Goal: Task Accomplishment & Management: Complete application form

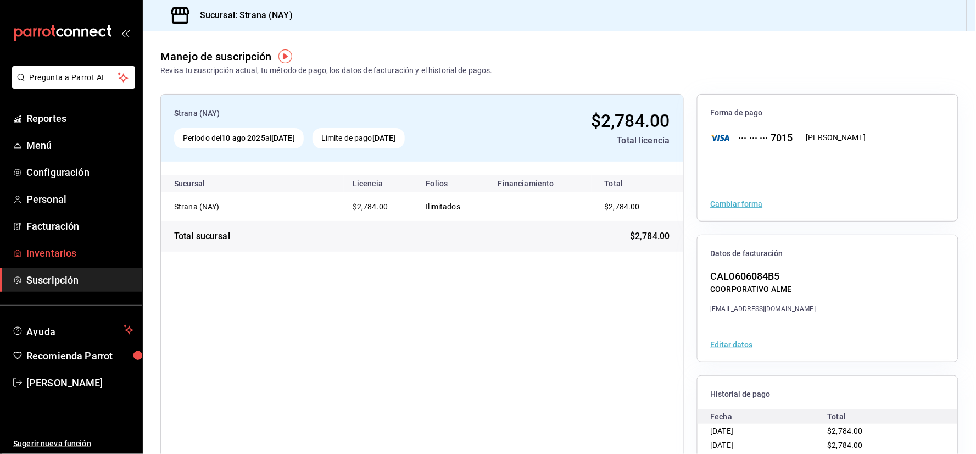
click at [96, 251] on span "Inventarios" at bounding box center [79, 253] width 107 height 15
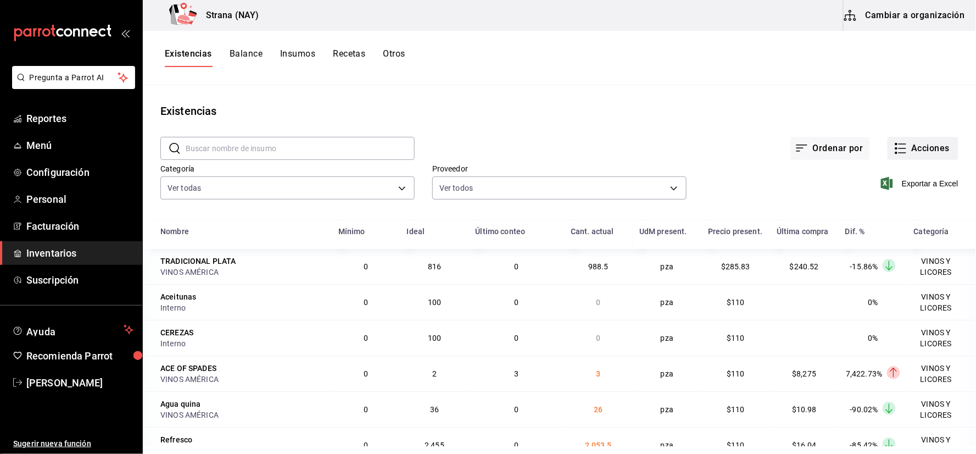
click at [913, 152] on button "Acciones" at bounding box center [923, 148] width 71 height 23
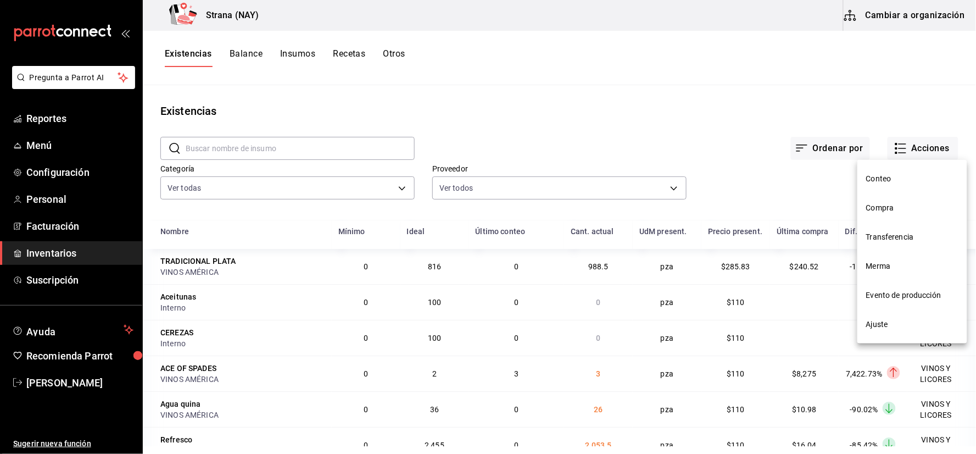
click at [893, 180] on span "Conteo" at bounding box center [913, 179] width 92 height 12
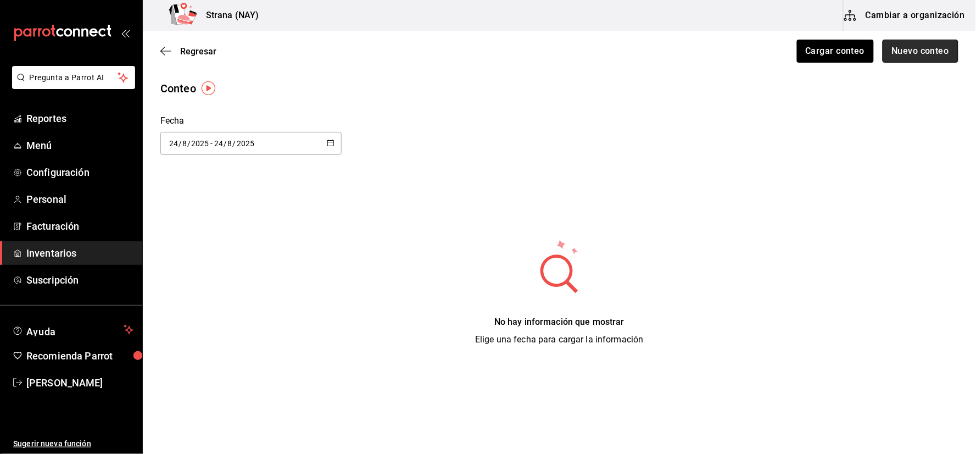
click at [909, 55] on button "Nuevo conteo" at bounding box center [921, 51] width 76 height 23
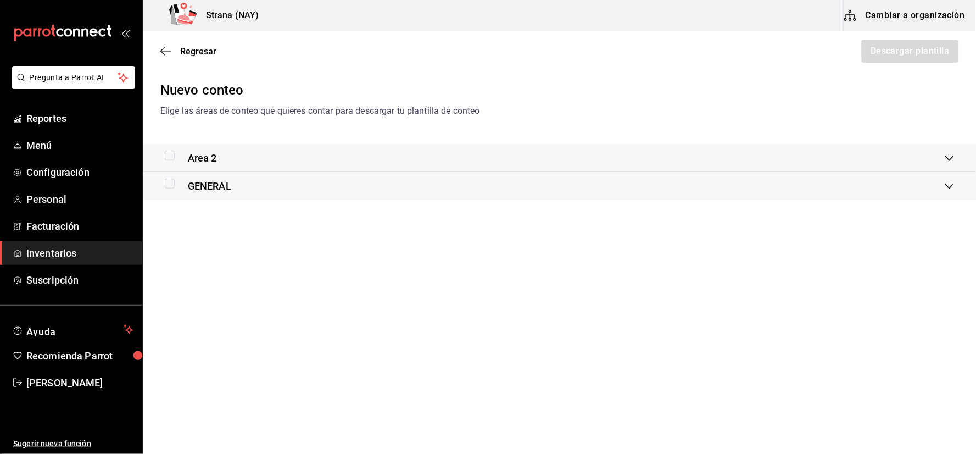
click at [170, 158] on input "checkbox" at bounding box center [170, 156] width 10 height 10
checkbox input "true"
click at [170, 188] on input "checkbox" at bounding box center [170, 184] width 10 height 10
checkbox input "true"
click at [924, 55] on button "Descargar plantilla" at bounding box center [910, 51] width 98 height 23
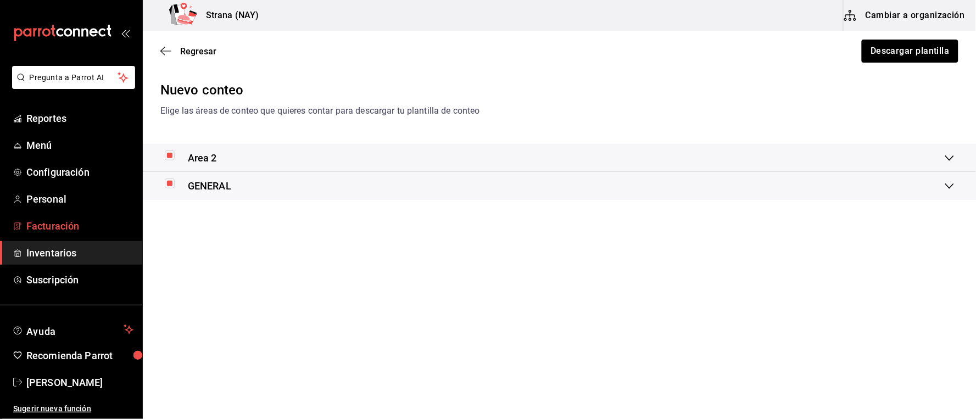
click at [66, 226] on span "Facturación" at bounding box center [79, 226] width 107 height 15
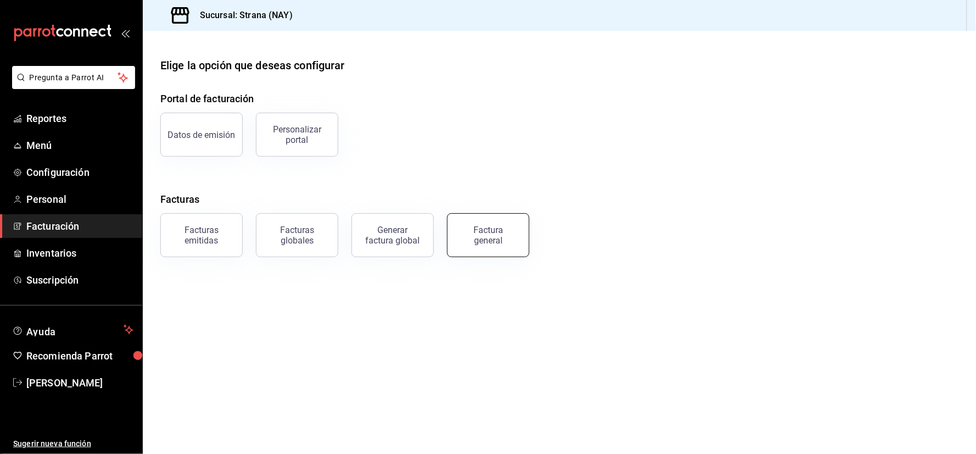
click at [501, 253] on button "Factura general" at bounding box center [488, 235] width 82 height 44
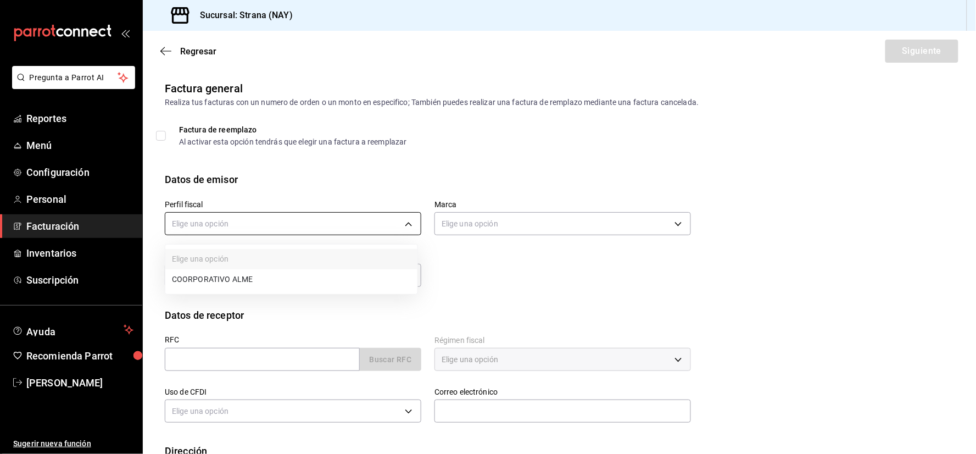
click at [391, 229] on body "Pregunta a Parrot AI Reportes Menú Configuración Personal Facturación Inventari…" at bounding box center [488, 227] width 976 height 454
click at [284, 276] on li "COORPORATIVO ALME" at bounding box center [291, 279] width 252 height 20
type input "cc1c91e9-2762-44ee-8d88-0f2bd3b63e4e"
type input "1366c34a-4c58-44fc-8a92-4aa19c38de20"
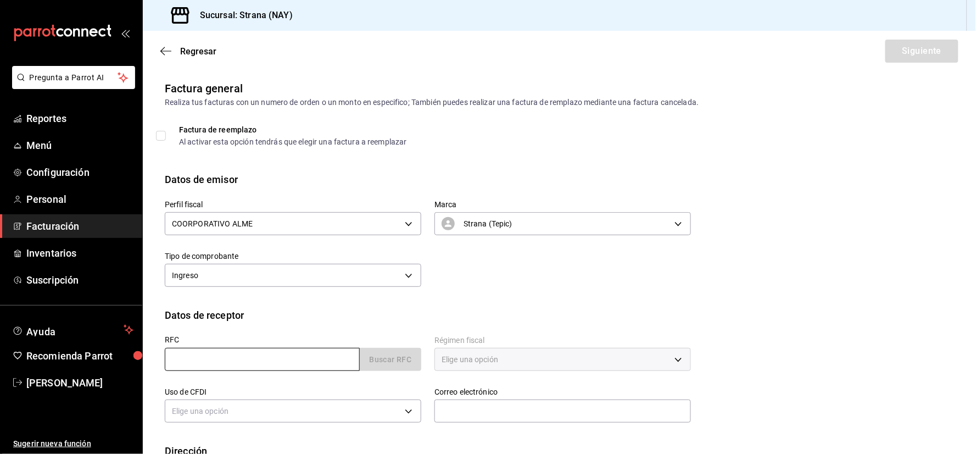
click at [293, 356] on input "text" at bounding box center [262, 359] width 195 height 23
type input "XAXX010101000"
type input "63000"
type input "616"
type input "S01"
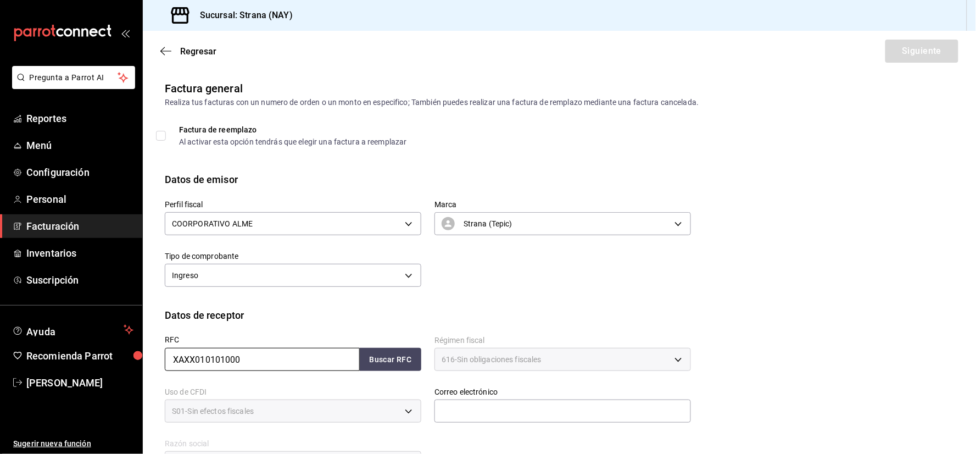
scroll to position [61, 0]
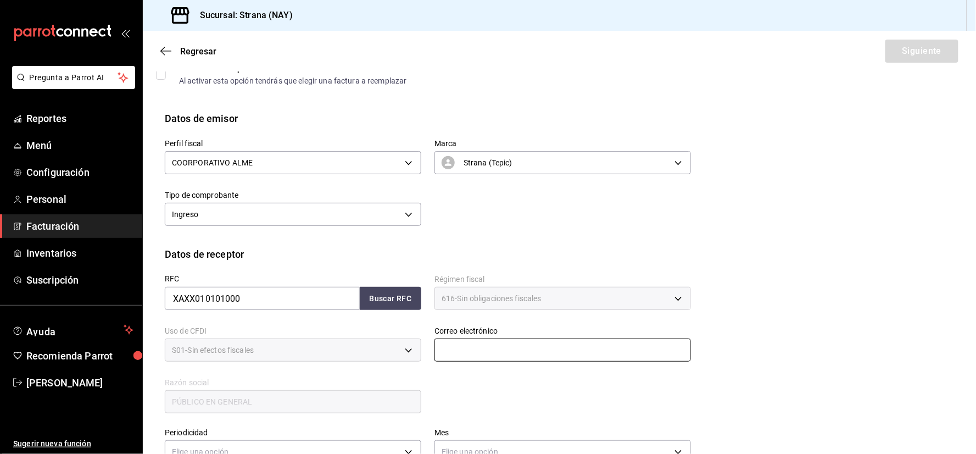
click at [478, 349] on input "text" at bounding box center [563, 349] width 257 height 23
type input "[EMAIL_ADDRESS][DOMAIN_NAME]"
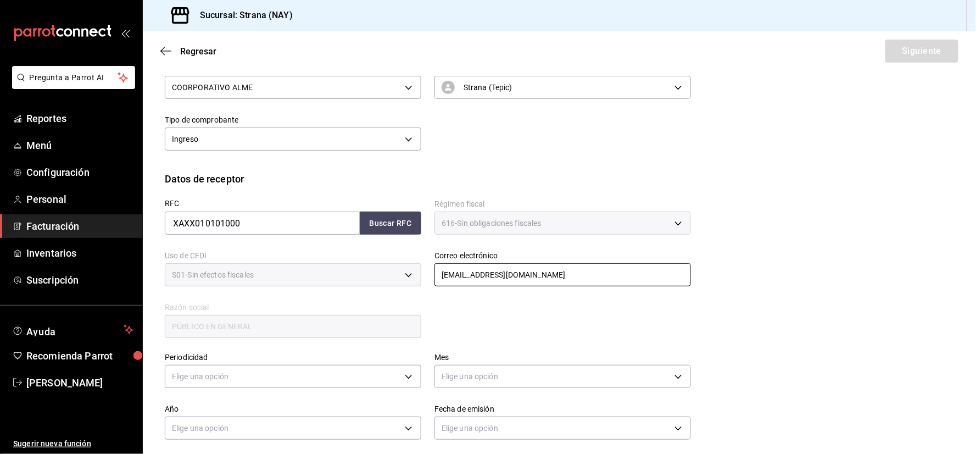
scroll to position [224, 0]
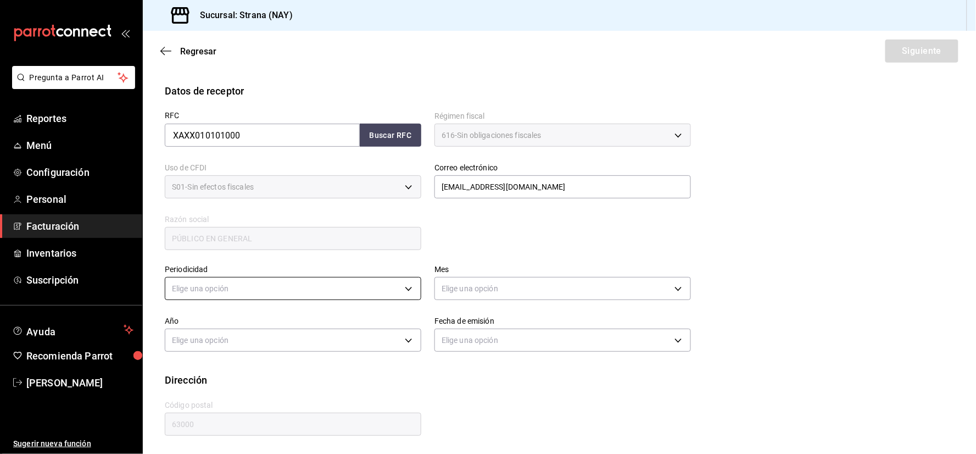
click at [332, 290] on body "Pregunta a Parrot AI Reportes Menú Configuración Personal Facturación Inventari…" at bounding box center [488, 227] width 976 height 454
click at [215, 321] on li "Diario" at bounding box center [291, 322] width 252 height 18
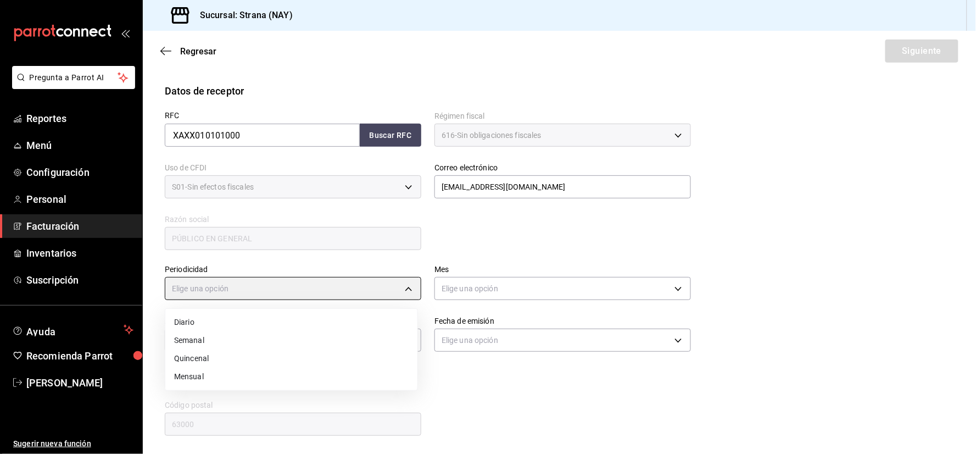
type input "DAILY"
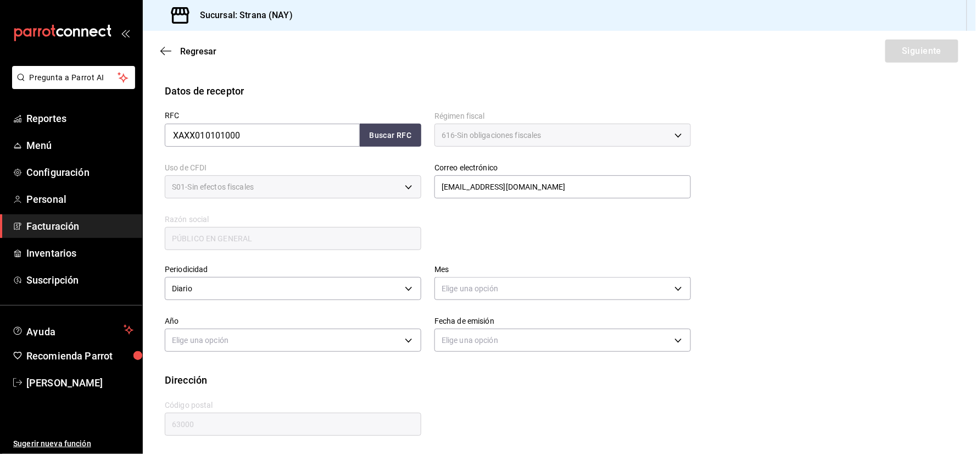
click at [482, 287] on body "Pregunta a Parrot AI Reportes Menú Configuración Personal Facturación Inventari…" at bounding box center [488, 227] width 976 height 454
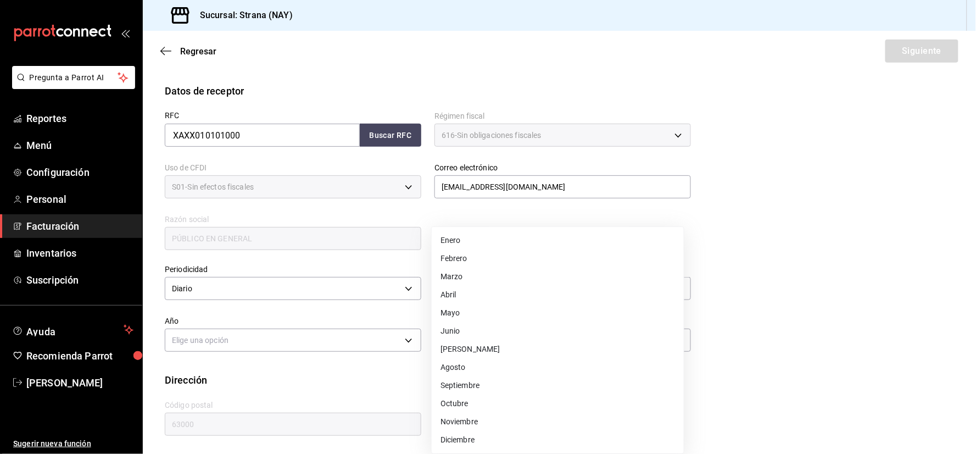
click at [463, 360] on li "Agosto" at bounding box center [558, 367] width 252 height 18
type input "8"
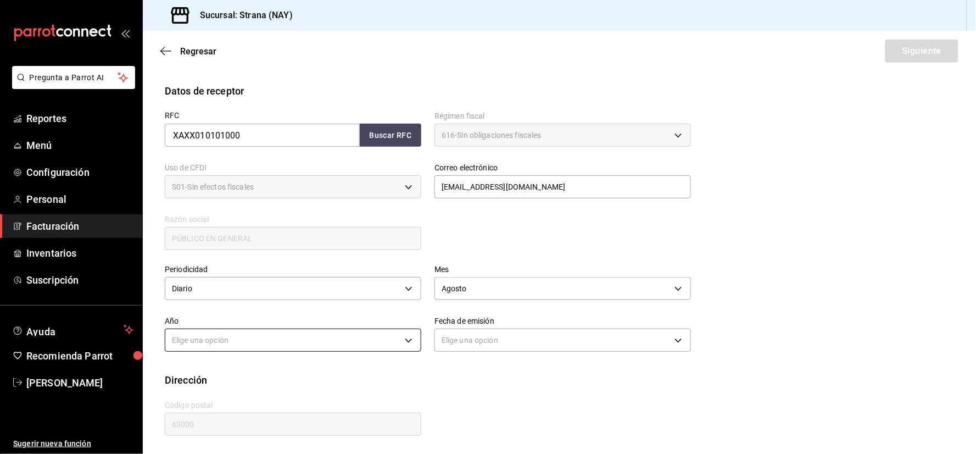
click at [326, 338] on body "Pregunta a Parrot AI Reportes Menú Configuración Personal Facturación Inventari…" at bounding box center [488, 227] width 976 height 454
click at [216, 374] on li "2025" at bounding box center [291, 374] width 252 height 18
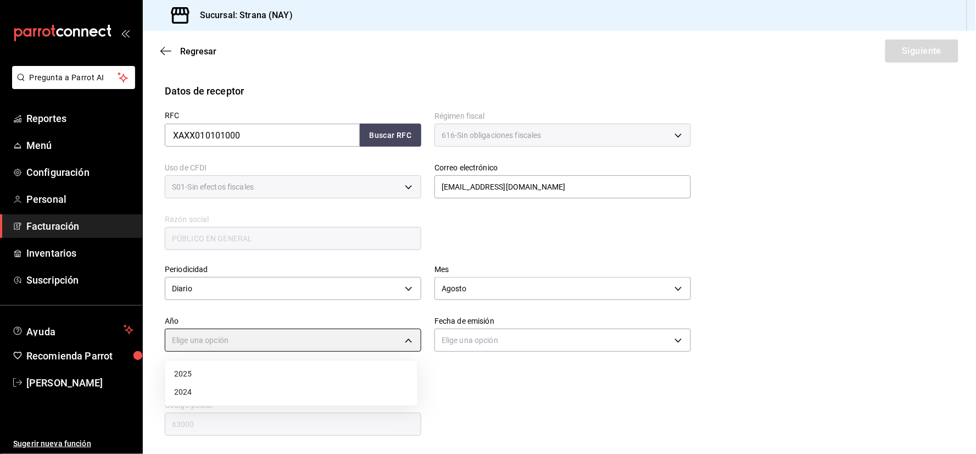
type input "2025"
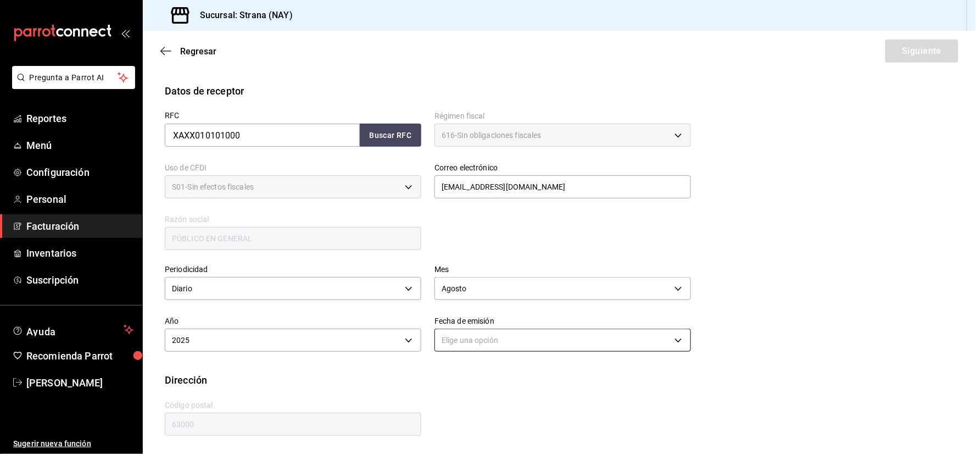
click at [458, 334] on body "Pregunta a Parrot AI Reportes Menú Configuración Personal Facturación Inventari…" at bounding box center [488, 227] width 976 height 454
click at [451, 391] on li "Ayer" at bounding box center [558, 392] width 252 height 18
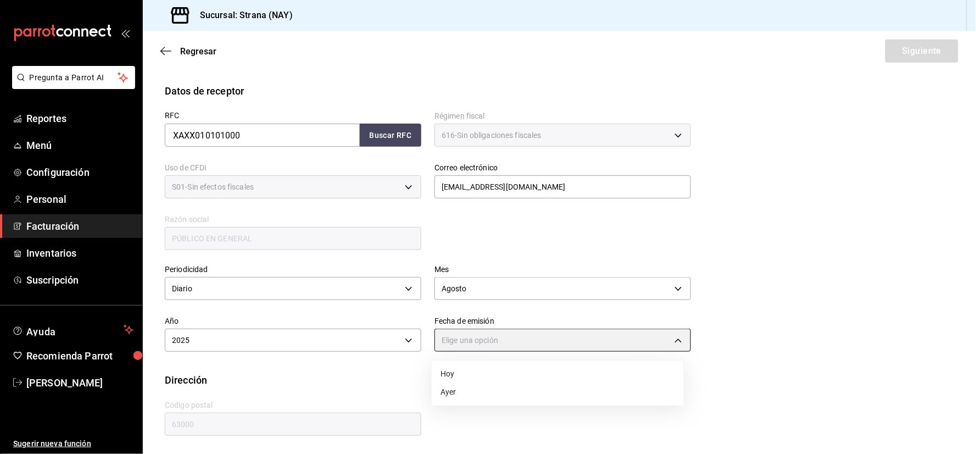
type input "[DATE]"
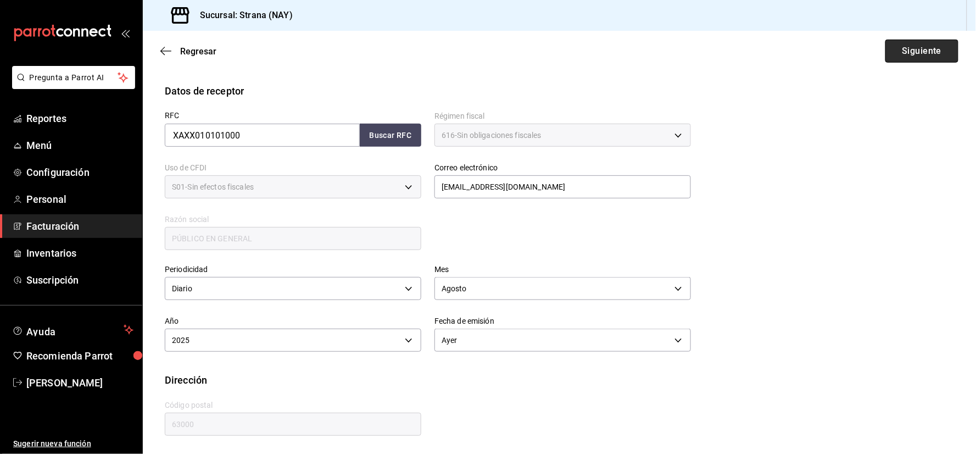
click at [908, 55] on button "Siguiente" at bounding box center [922, 51] width 73 height 23
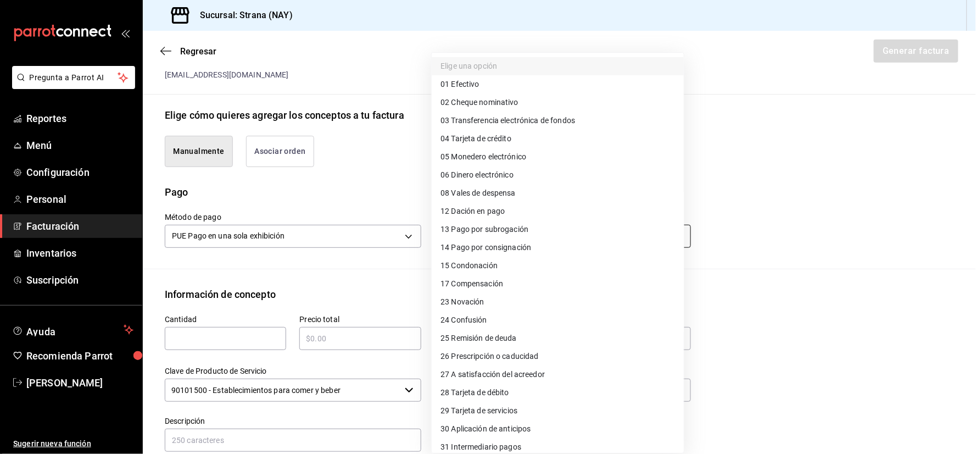
click at [492, 231] on body "Pregunta a Parrot AI Reportes Menú Configuración Personal Facturación Inventari…" at bounding box center [488, 227] width 976 height 454
drag, startPoint x: 474, startPoint y: 136, endPoint x: 459, endPoint y: 158, distance: 27.0
click at [474, 135] on span "04 Tarjeta de crédito" at bounding box center [476, 139] width 71 height 12
type input "04"
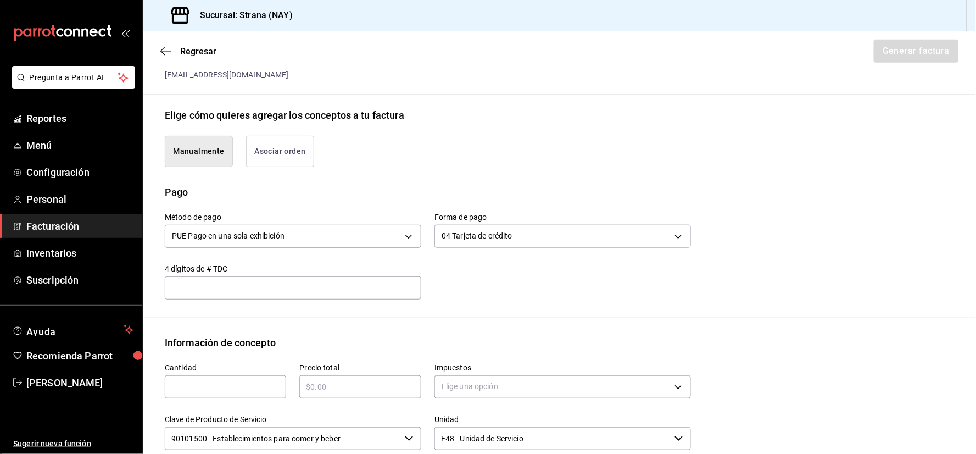
click at [248, 380] on input "text" at bounding box center [225, 386] width 121 height 13
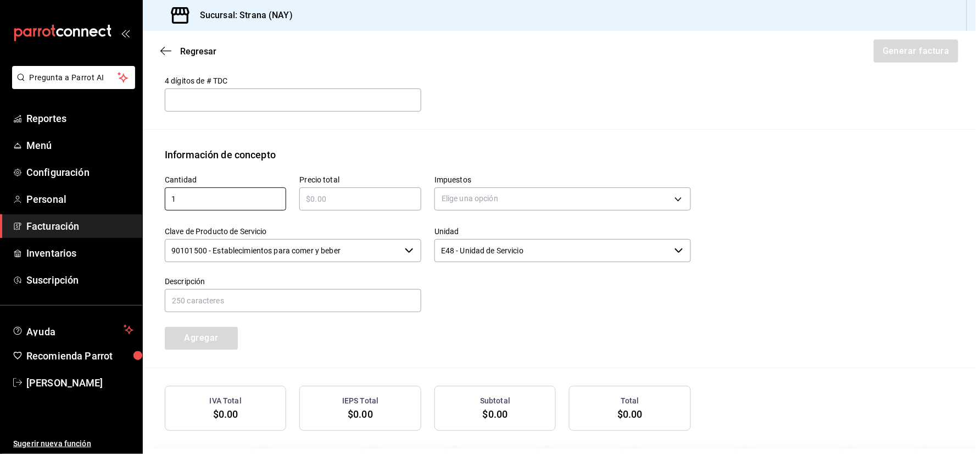
scroll to position [413, 0]
type input "1"
click at [334, 199] on input "text" at bounding box center [359, 198] width 121 height 13
type input "$23261"
click at [490, 185] on div "Elige una opción" at bounding box center [563, 196] width 257 height 29
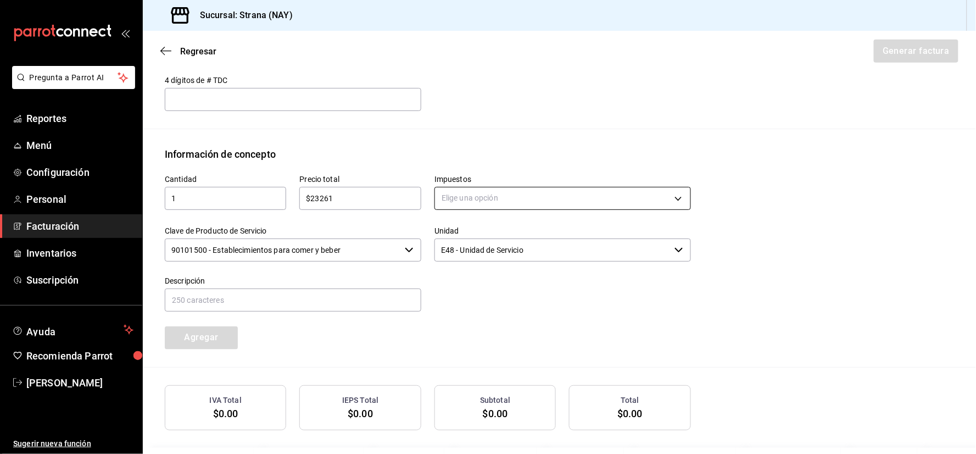
click at [488, 191] on body "Pregunta a Parrot AI Reportes Menú Configuración Personal Facturación Inventari…" at bounding box center [488, 227] width 976 height 454
click at [463, 286] on span "IVA 16%" at bounding box center [455, 287] width 28 height 12
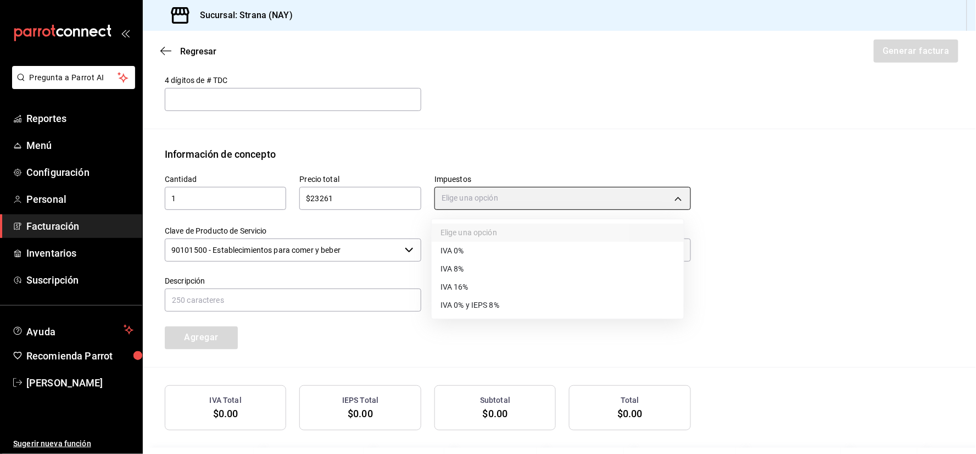
type input "IVA_16"
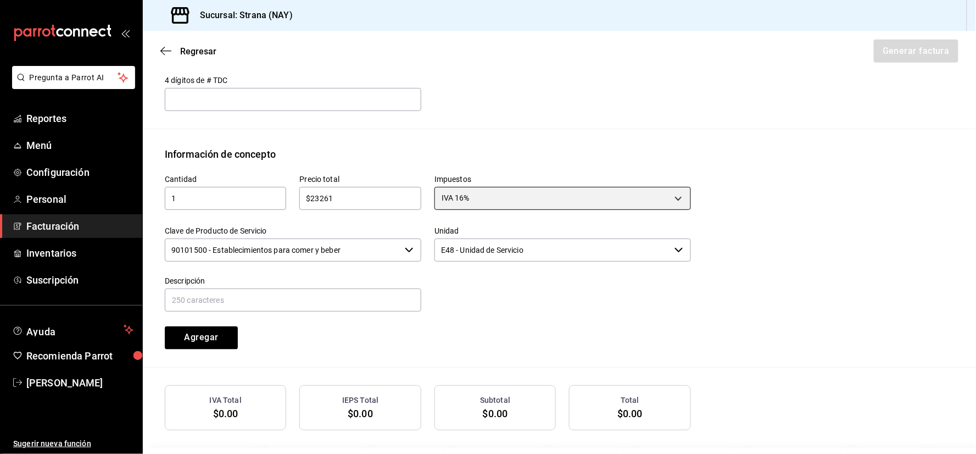
click at [288, 237] on div "Clave de Producto de Servicio 90101500 - Establecimientos para comer y beber ​" at bounding box center [293, 244] width 257 height 37
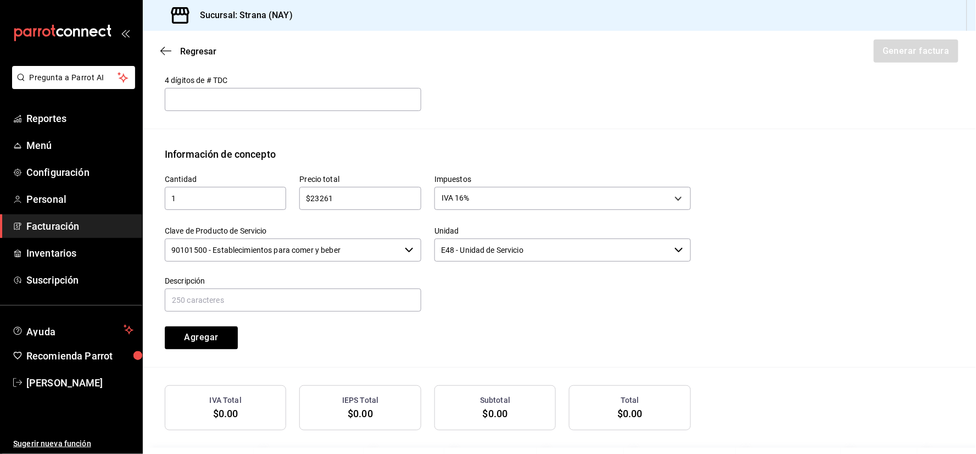
click at [287, 240] on input "90101500 - Establecimientos para comer y beber" at bounding box center [283, 249] width 236 height 23
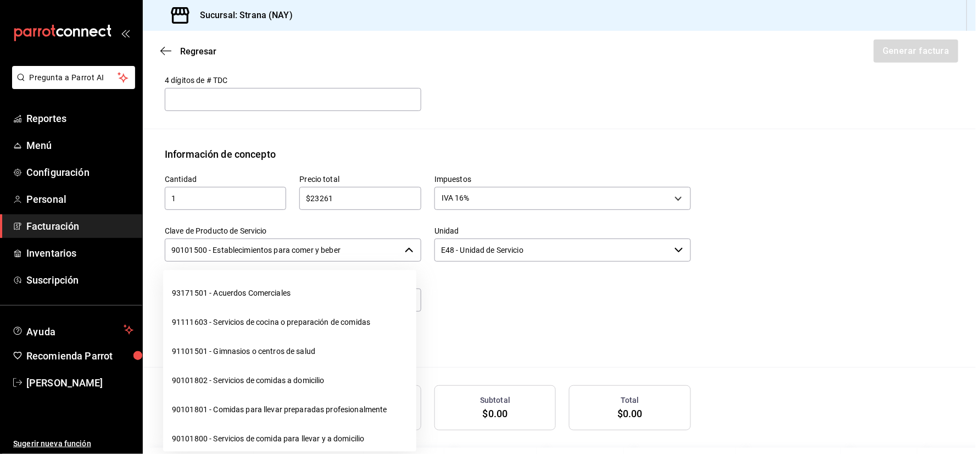
click at [287, 240] on input "90101500 - Establecimientos para comer y beber" at bounding box center [283, 249] width 236 height 23
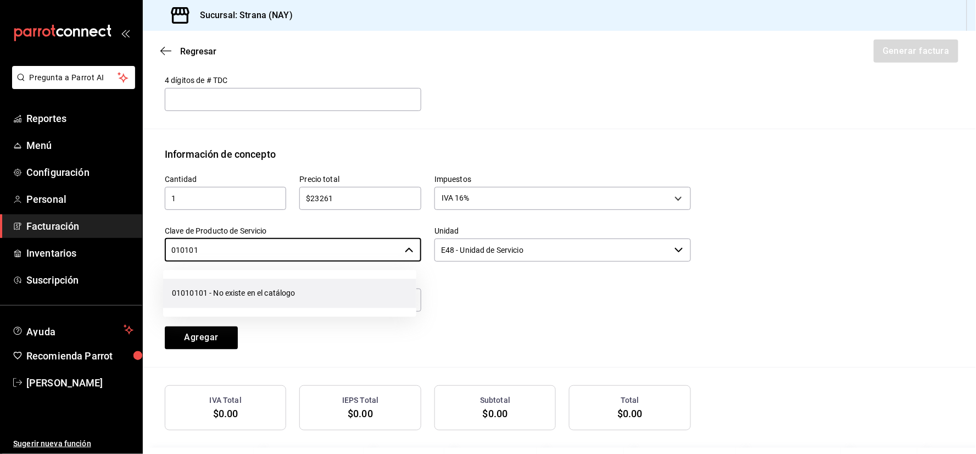
click at [303, 297] on li "01010101 - No existe en el catálogo" at bounding box center [289, 293] width 253 height 29
type input "01010101 - No existe en el catálogo"
click at [290, 310] on input "text" at bounding box center [293, 299] width 257 height 23
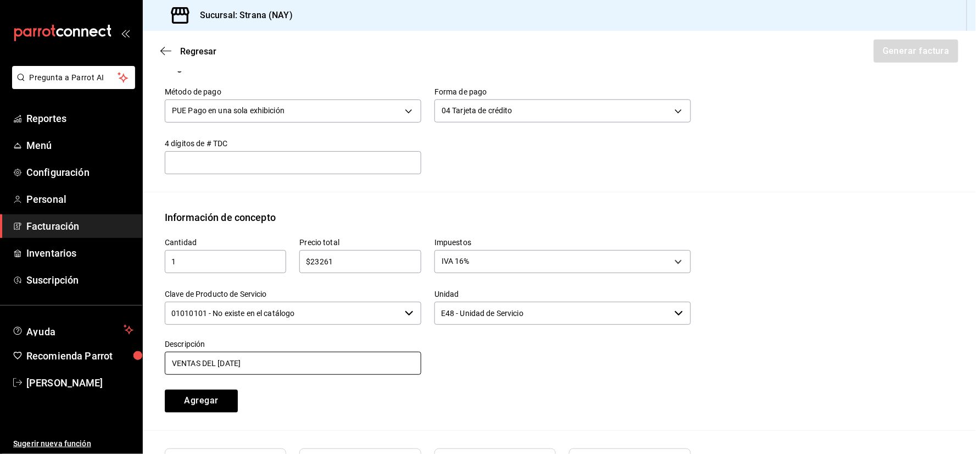
scroll to position [454, 0]
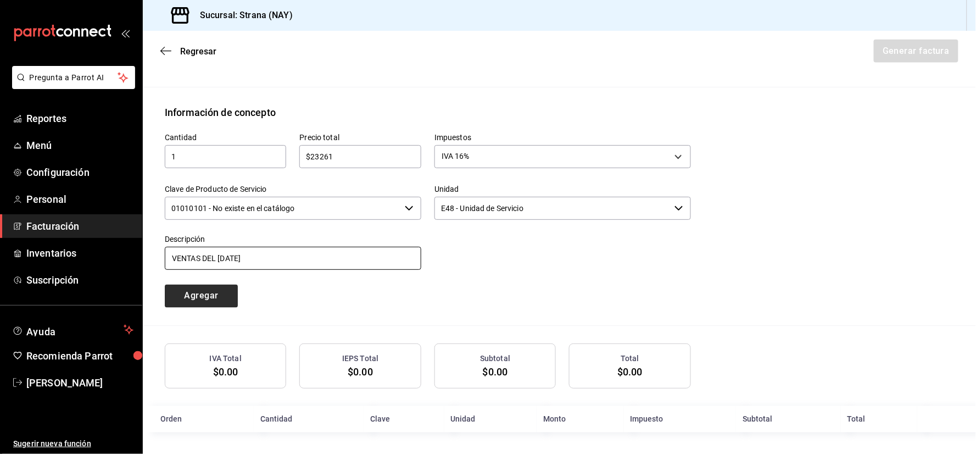
type input "VENTAS DEL [DATE]"
click at [227, 299] on button "Agregar" at bounding box center [201, 296] width 73 height 23
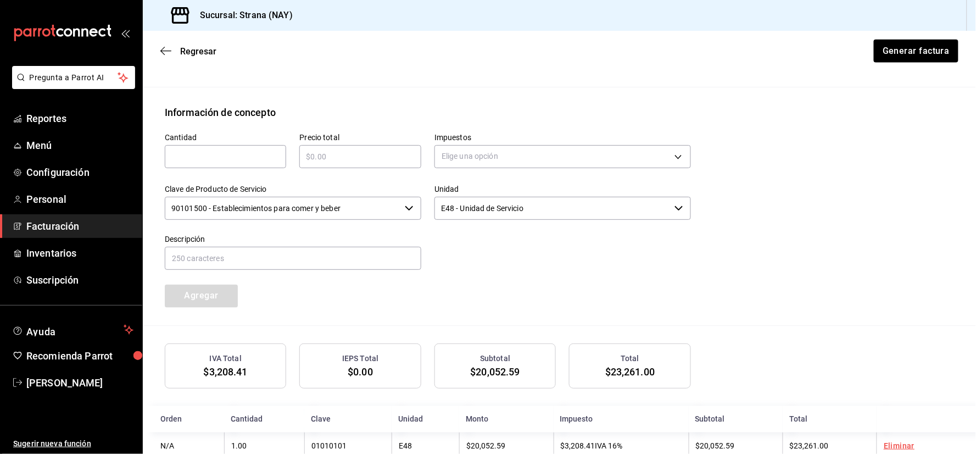
scroll to position [482, 0]
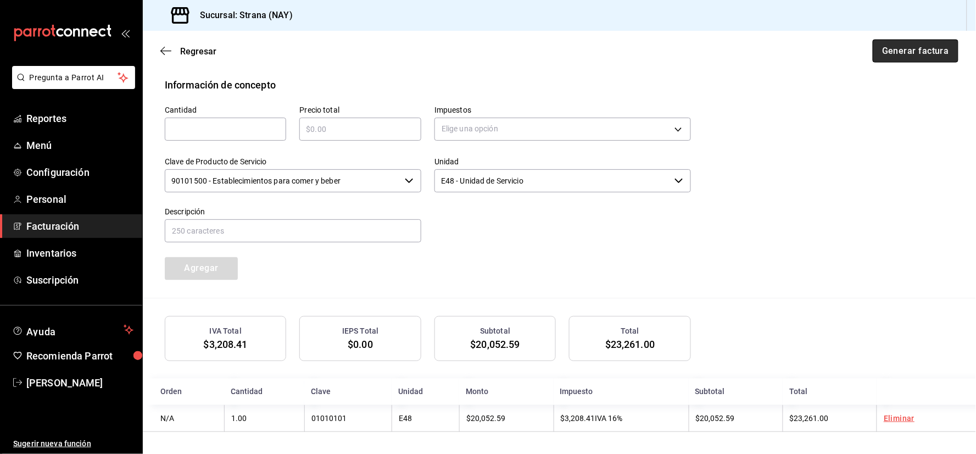
click at [906, 52] on button "Generar factura" at bounding box center [916, 51] width 86 height 23
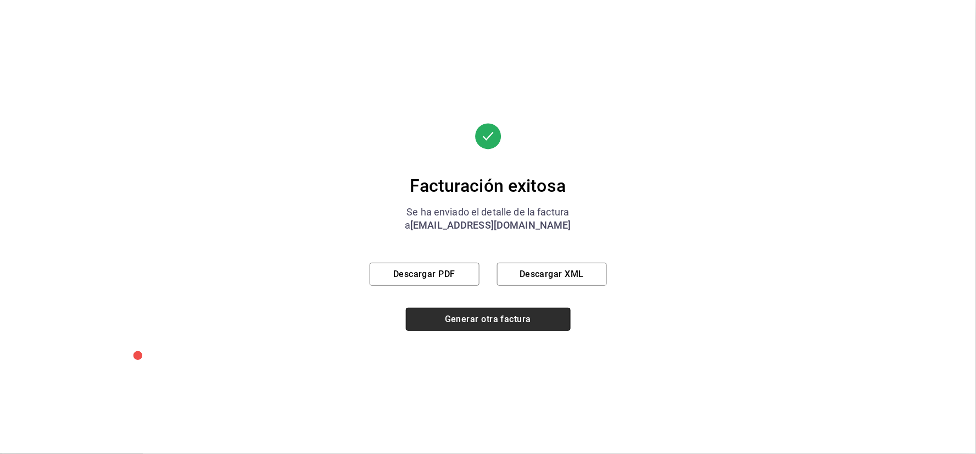
click at [475, 313] on button "Generar otra factura" at bounding box center [488, 319] width 165 height 23
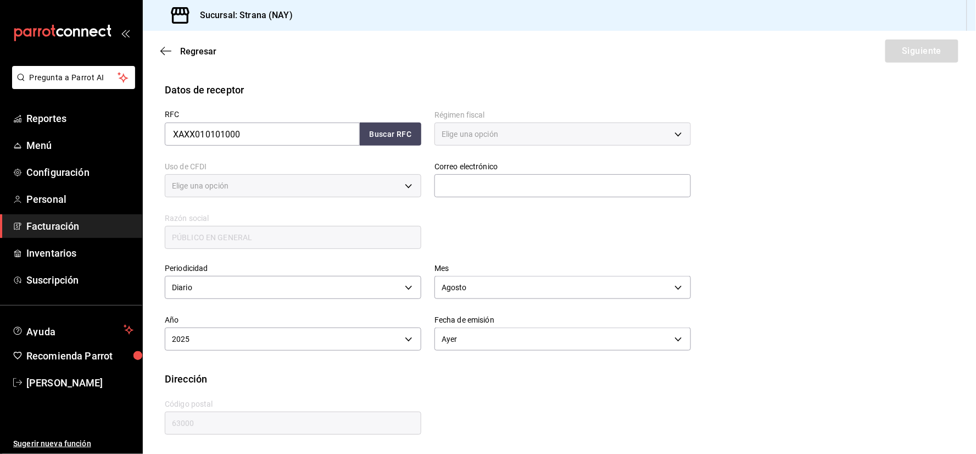
type input "616"
type input "S01"
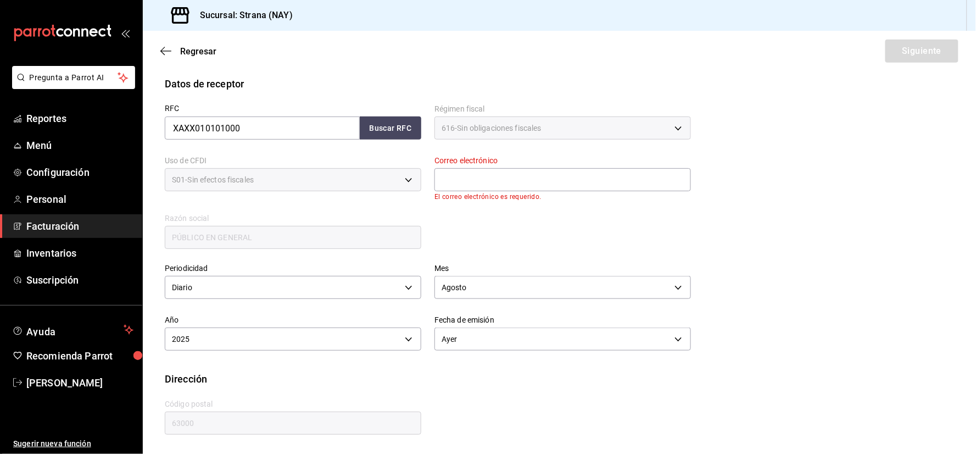
scroll to position [174, 0]
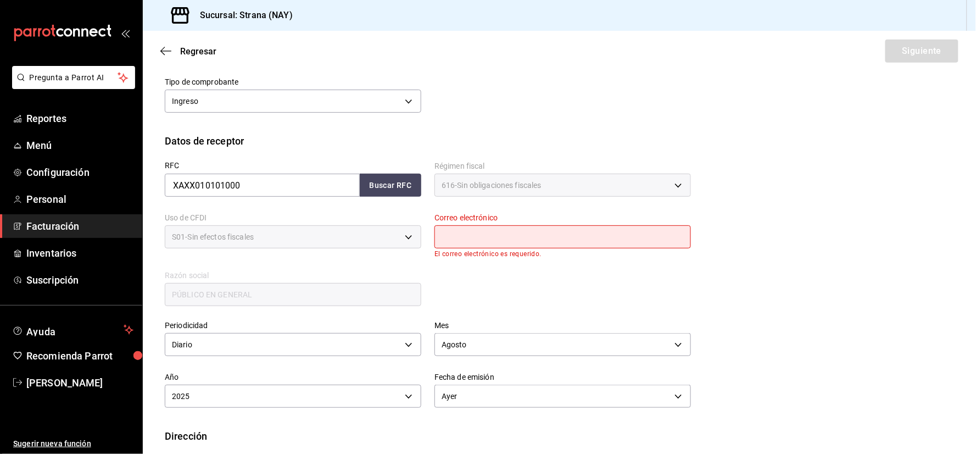
click at [491, 234] on input "text" at bounding box center [563, 236] width 257 height 23
type input "[EMAIL_ADDRESS][DOMAIN_NAME]"
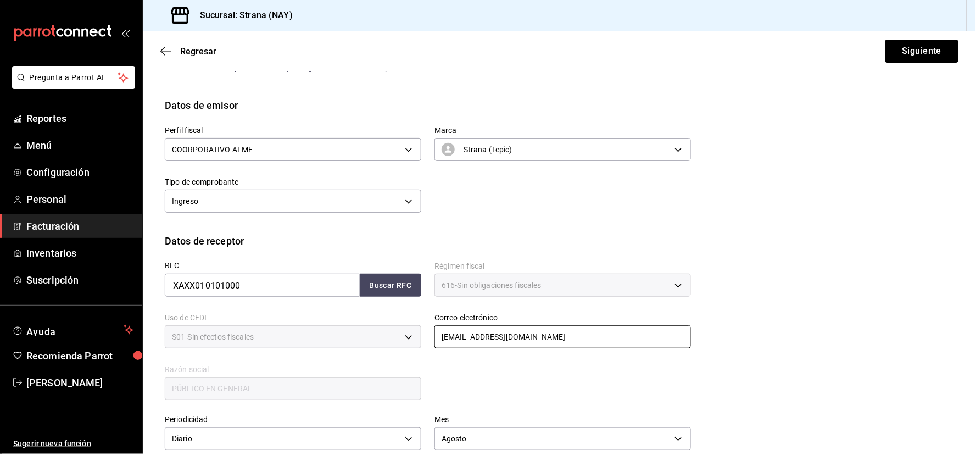
scroll to position [73, 0]
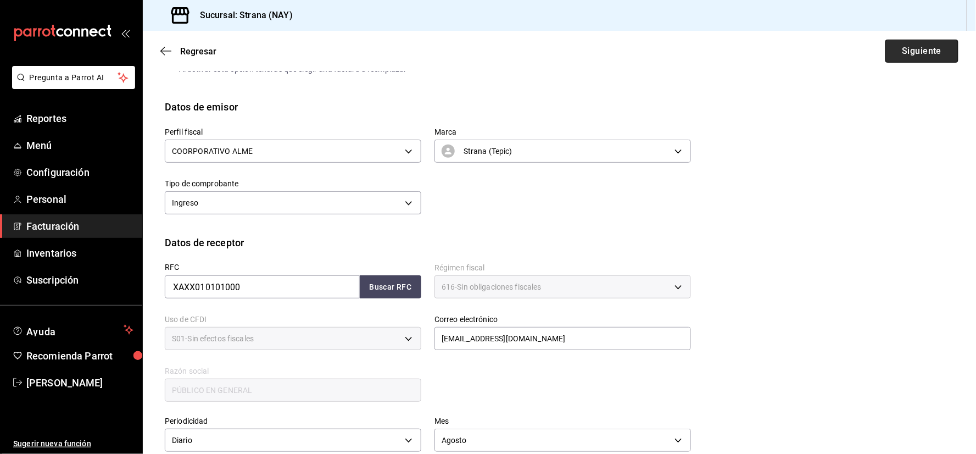
click at [908, 49] on button "Siguiente" at bounding box center [922, 51] width 73 height 23
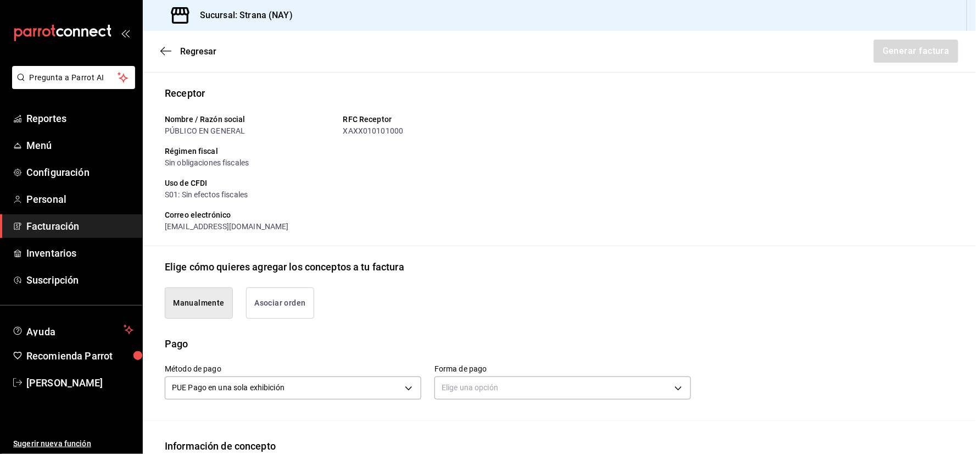
type input "90101500 - Establecimientos para comer y beber"
type input "E48 - Unidad de Servicio"
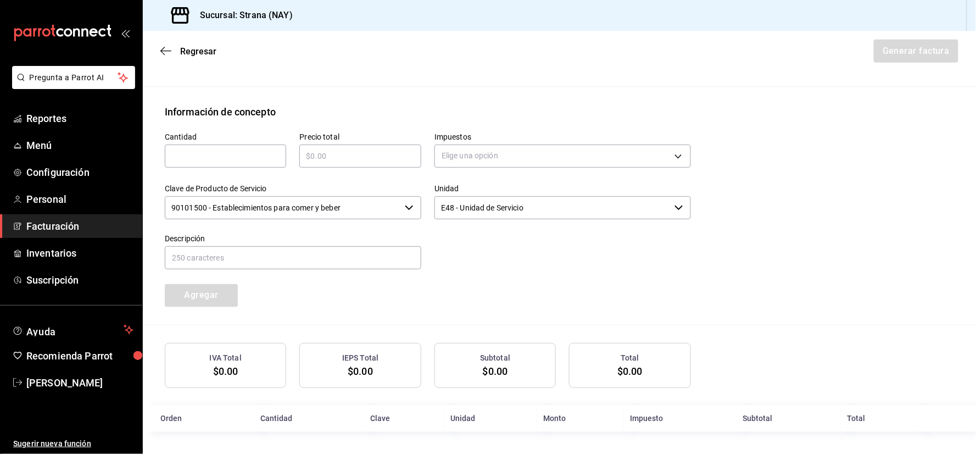
click at [238, 157] on input "text" at bounding box center [225, 155] width 121 height 13
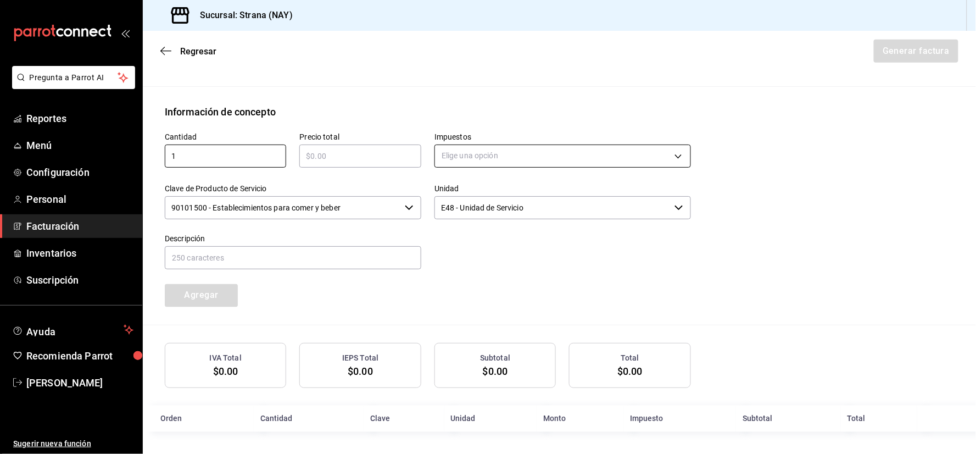
type input "1"
click at [470, 160] on body "Pregunta a Parrot AI Reportes Menú Configuración Personal Facturación Inventari…" at bounding box center [488, 227] width 976 height 454
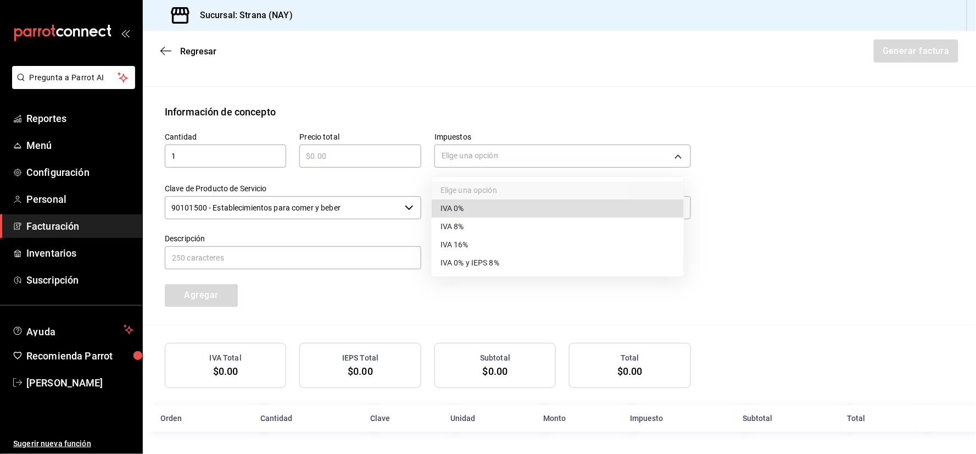
click at [506, 248] on li "IVA 16%" at bounding box center [558, 245] width 252 height 18
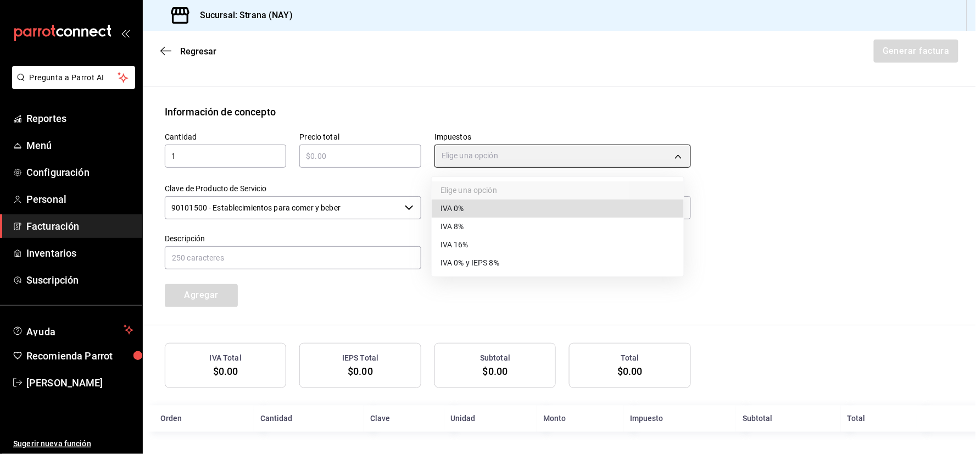
type input "IVA_16"
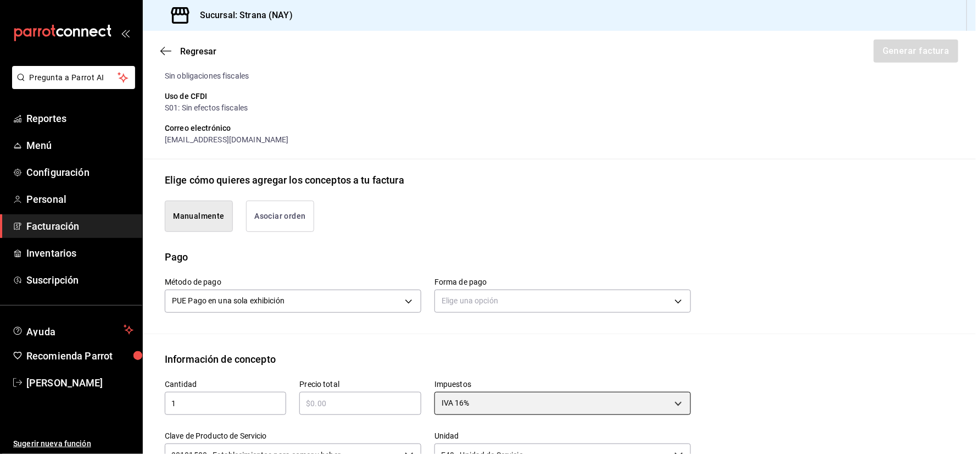
scroll to position [145, 0]
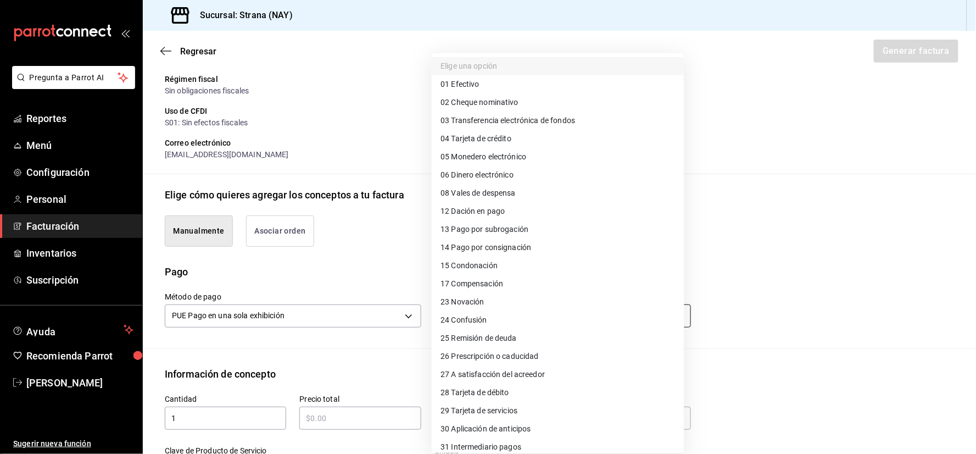
click at [530, 315] on body "Pregunta a Parrot AI Reportes Menú Configuración Personal Facturación Inventari…" at bounding box center [488, 227] width 976 height 454
click at [490, 137] on span "04 Tarjeta de crédito" at bounding box center [476, 139] width 71 height 12
type input "04"
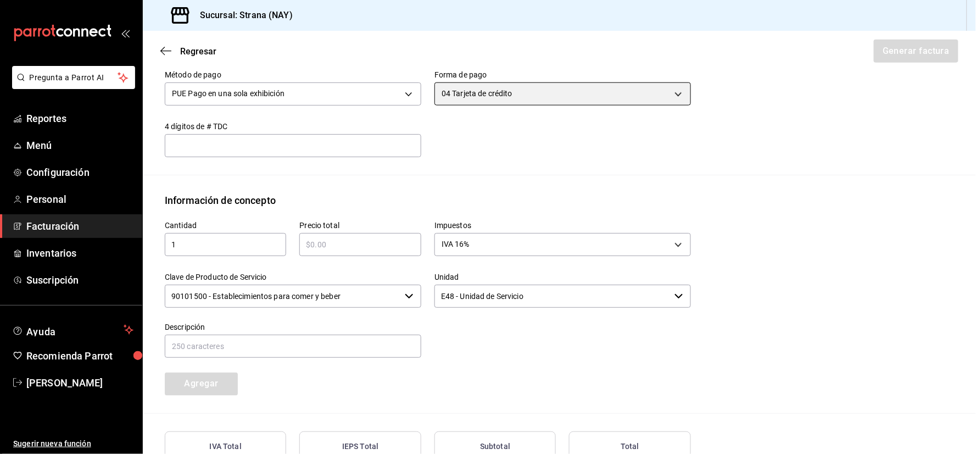
scroll to position [454, 0]
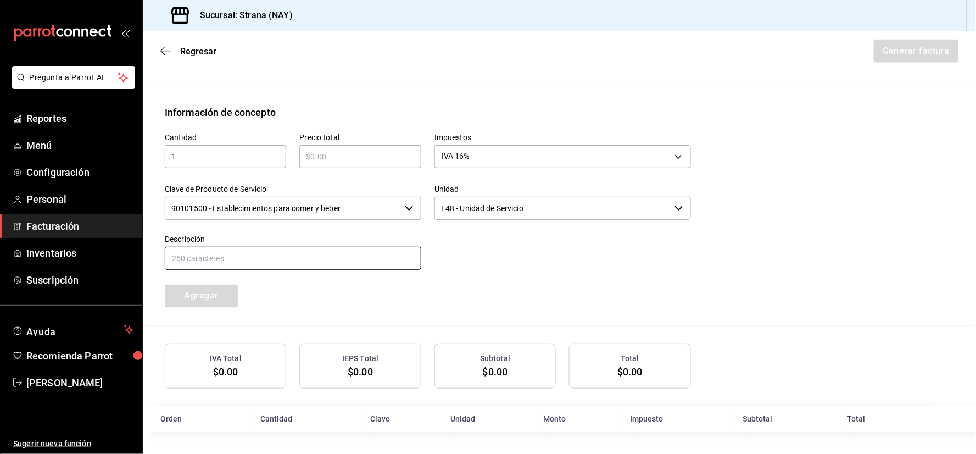
click at [341, 262] on input "text" at bounding box center [293, 258] width 257 height 23
drag, startPoint x: 358, startPoint y: 160, endPoint x: 364, endPoint y: 157, distance: 6.6
click at [363, 157] on input "text" at bounding box center [359, 156] width 121 height 13
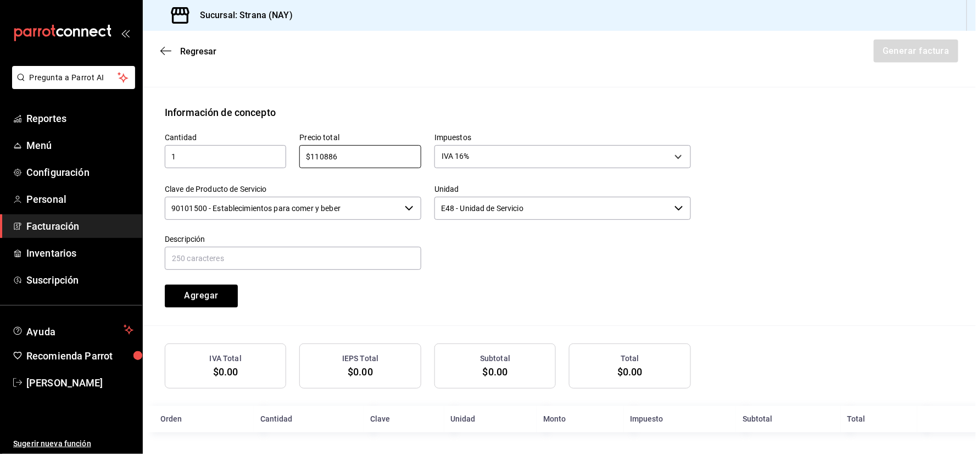
type input "$110886"
click at [420, 112] on div "Información de concepto" at bounding box center [560, 112] width 790 height 15
click at [298, 203] on input "90101500 - Establecimientos para comer y beber" at bounding box center [283, 208] width 236 height 23
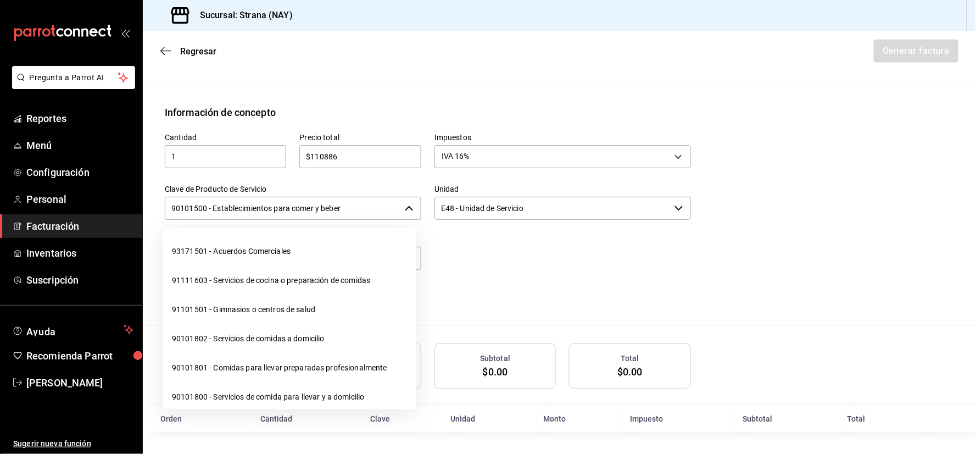
click at [298, 203] on input "90101500 - Establecimientos para comer y beber" at bounding box center [283, 208] width 236 height 23
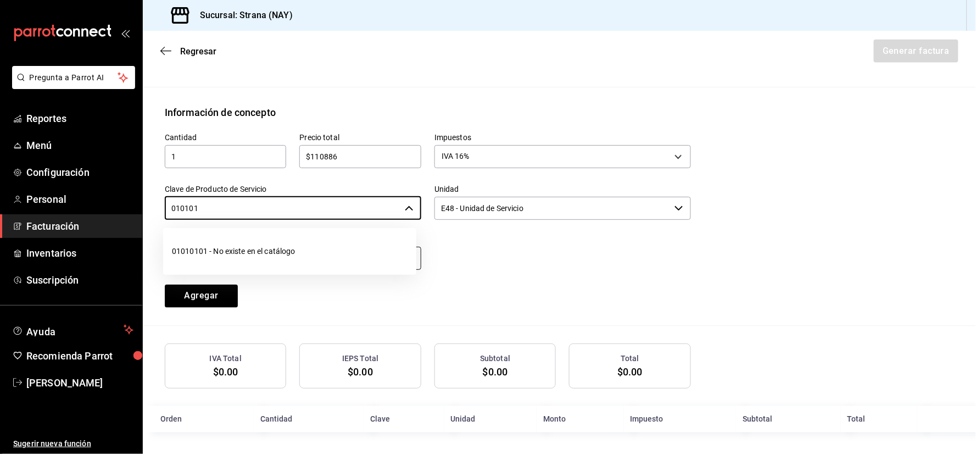
click at [301, 254] on li "01010101 - No existe en el catálogo" at bounding box center [289, 251] width 253 height 29
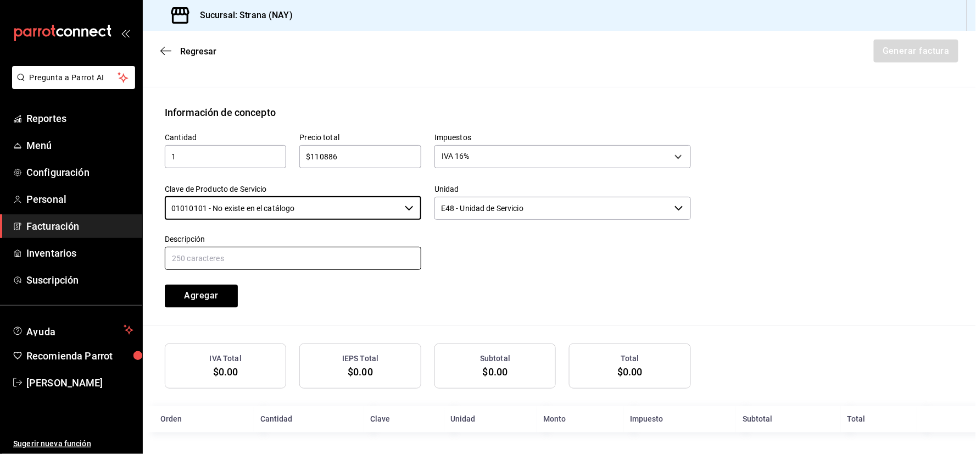
type input "01010101 - No existe en el catálogo"
click at [309, 249] on input "text" at bounding box center [293, 258] width 257 height 23
type input "VENTAS DEL [DATE]"
click at [557, 294] on div "Cantidad 1 ​ Precio total $110886 ​ Impuestos IVA 16% IVA_16 Clave de Producto …" at bounding box center [422, 214] width 540 height 188
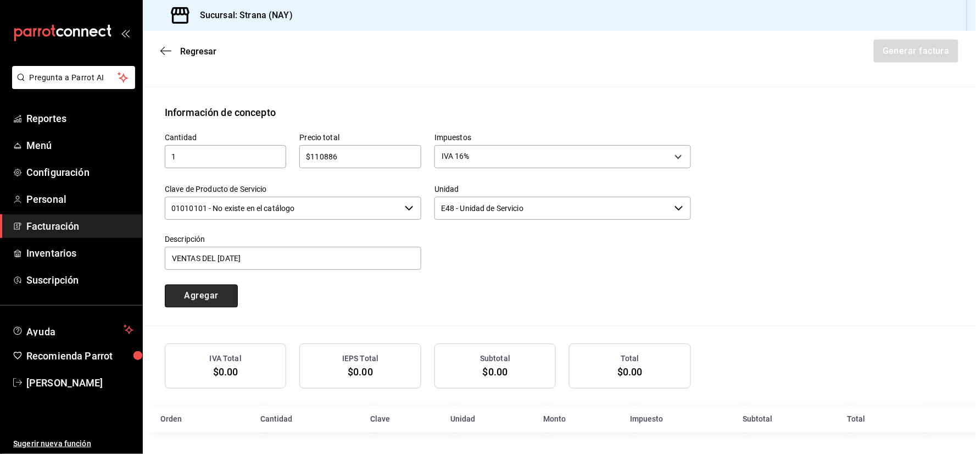
click at [216, 301] on button "Agregar" at bounding box center [201, 296] width 73 height 23
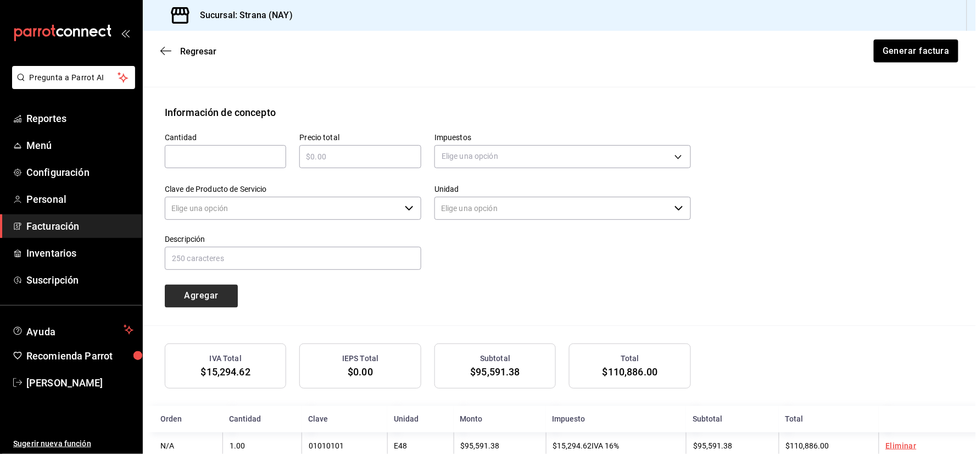
type input "90101500 - Establecimientos para comer y beber"
type input "E48 - Unidad de Servicio"
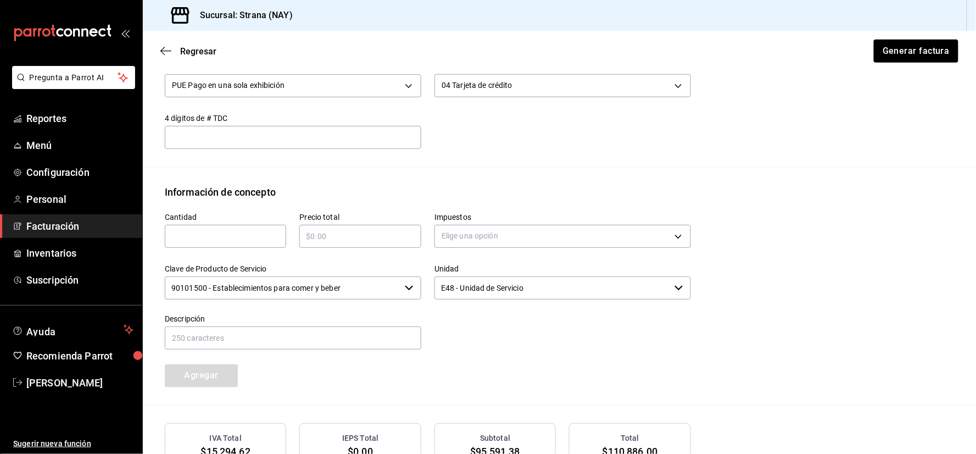
scroll to position [368, 0]
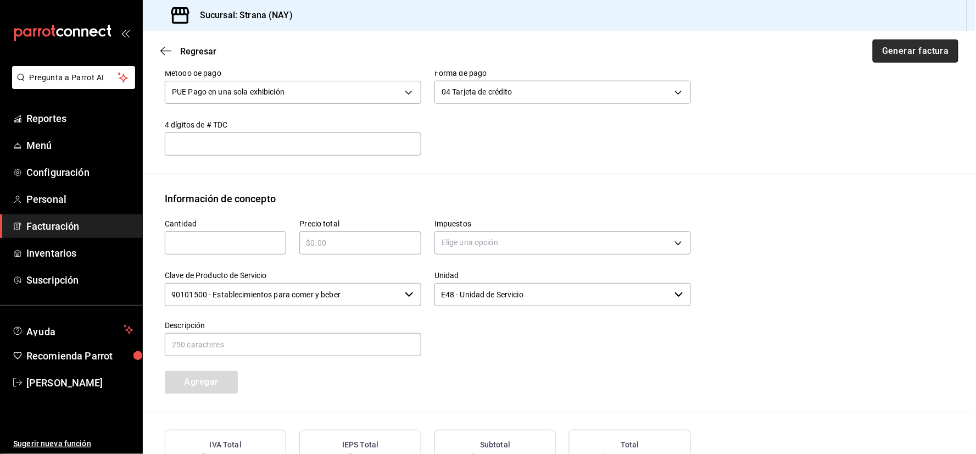
click at [901, 47] on button "Generar factura" at bounding box center [916, 51] width 86 height 23
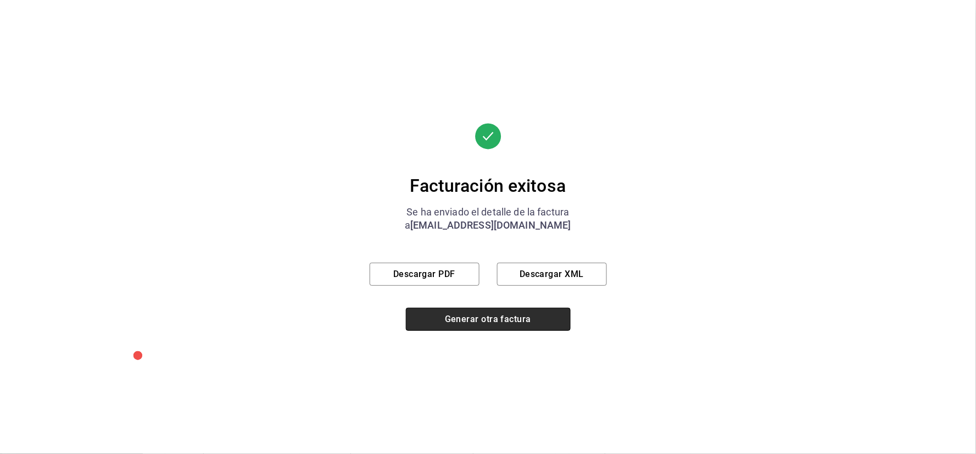
click at [479, 318] on button "Generar otra factura" at bounding box center [488, 319] width 165 height 23
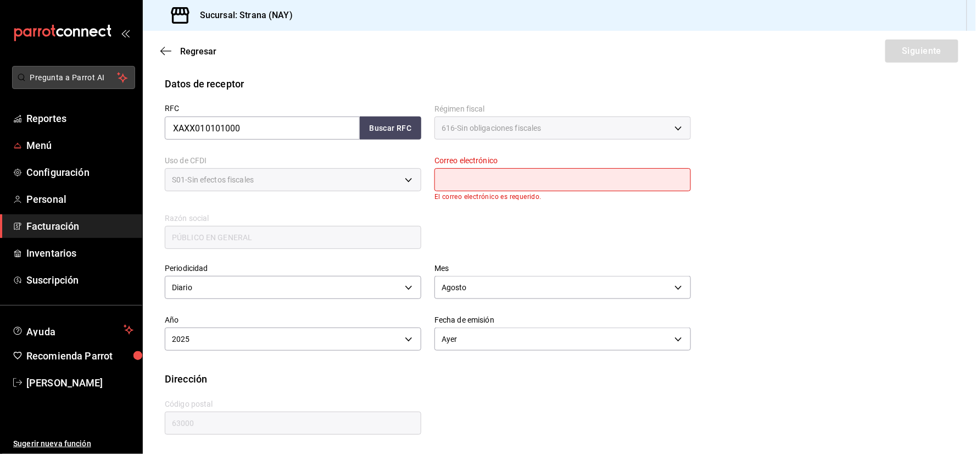
scroll to position [174, 0]
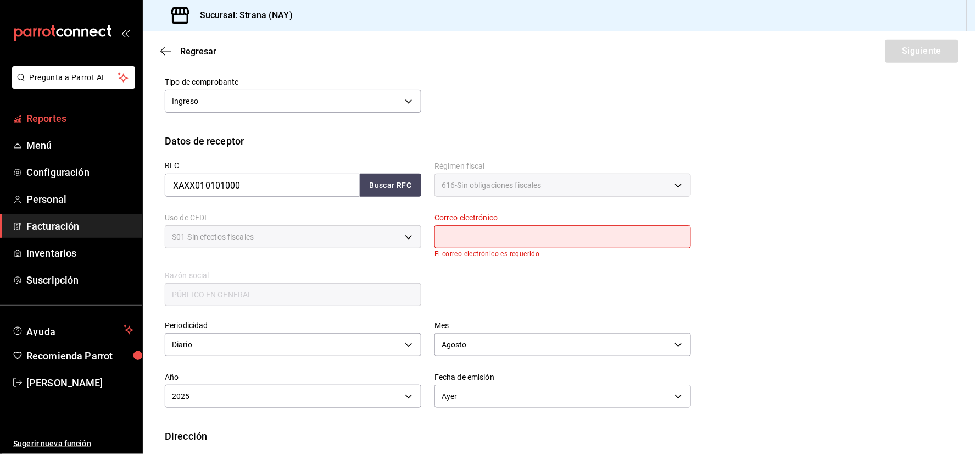
click at [61, 123] on span "Reportes" at bounding box center [79, 118] width 107 height 15
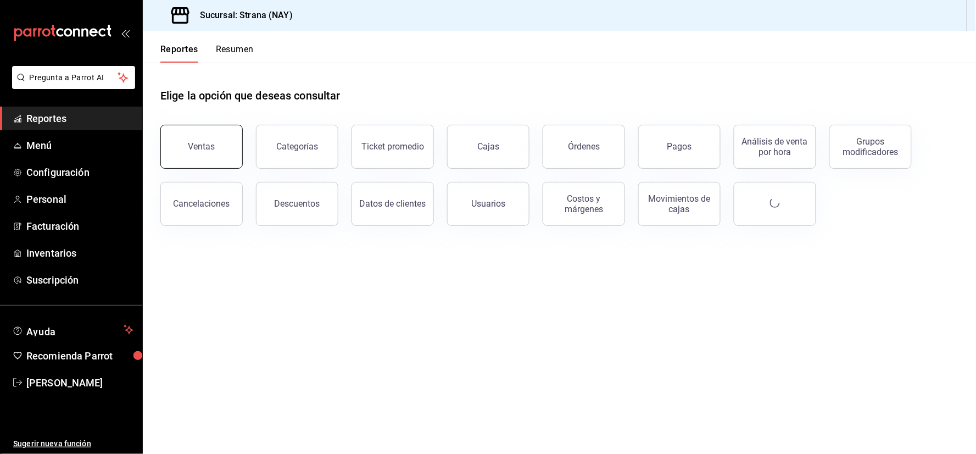
click at [213, 140] on button "Ventas" at bounding box center [201, 147] width 82 height 44
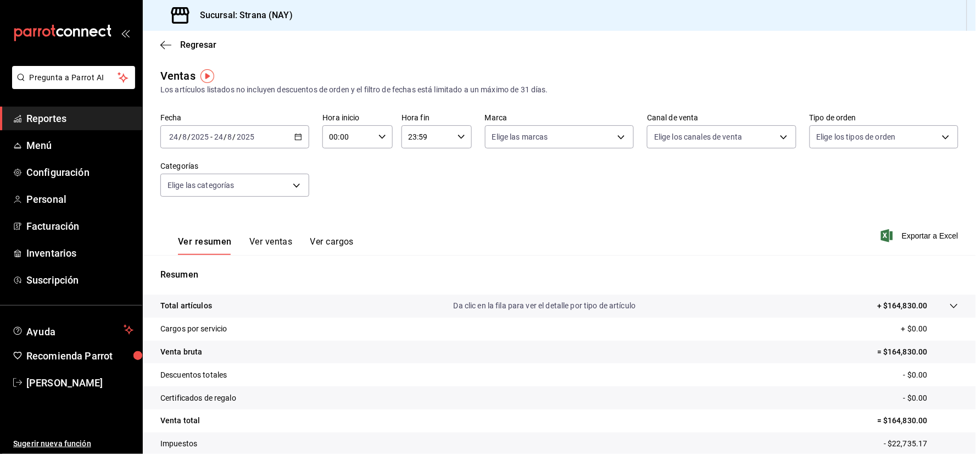
click at [295, 142] on div "[DATE] [DATE] - [DATE] [DATE]" at bounding box center [234, 136] width 149 height 23
click at [220, 266] on span "Rango de fechas" at bounding box center [212, 269] width 85 height 12
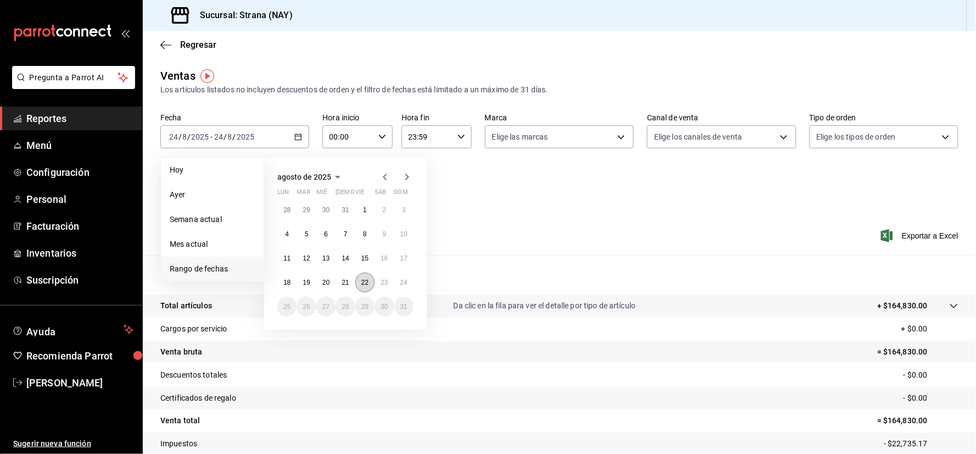
click at [365, 284] on abbr "22" at bounding box center [365, 283] width 7 height 8
click at [382, 284] on abbr "23" at bounding box center [384, 283] width 7 height 8
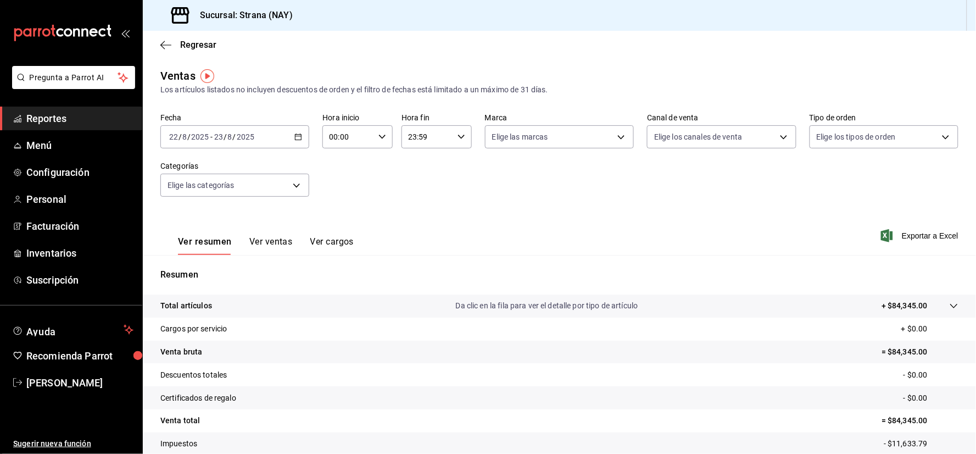
click at [380, 137] on icon "button" at bounding box center [383, 137] width 8 height 8
click at [338, 237] on span "21" at bounding box center [338, 241] width 17 height 9
type input "21:00"
click at [509, 221] on div at bounding box center [488, 227] width 976 height 454
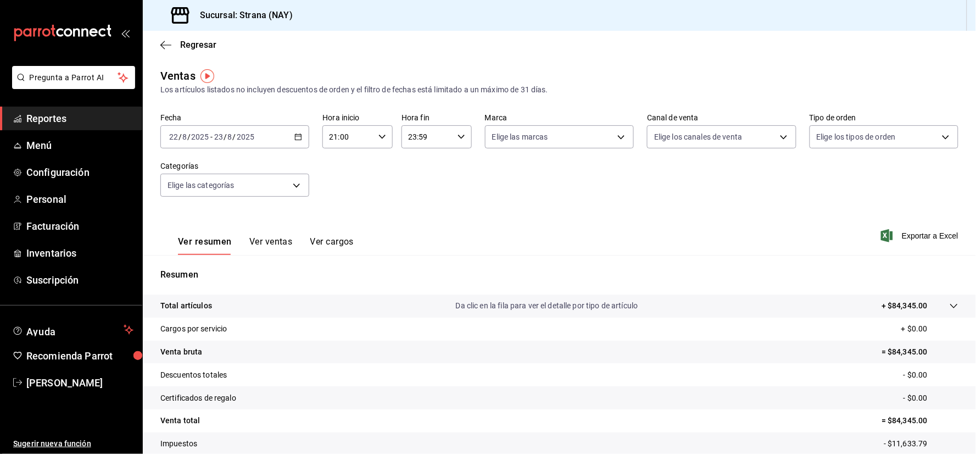
click at [449, 136] on div "23:59 Hora fin" at bounding box center [437, 136] width 70 height 23
click at [414, 169] on span "09" at bounding box center [416, 169] width 17 height 9
type input "09:59"
click at [645, 213] on div at bounding box center [488, 227] width 976 height 454
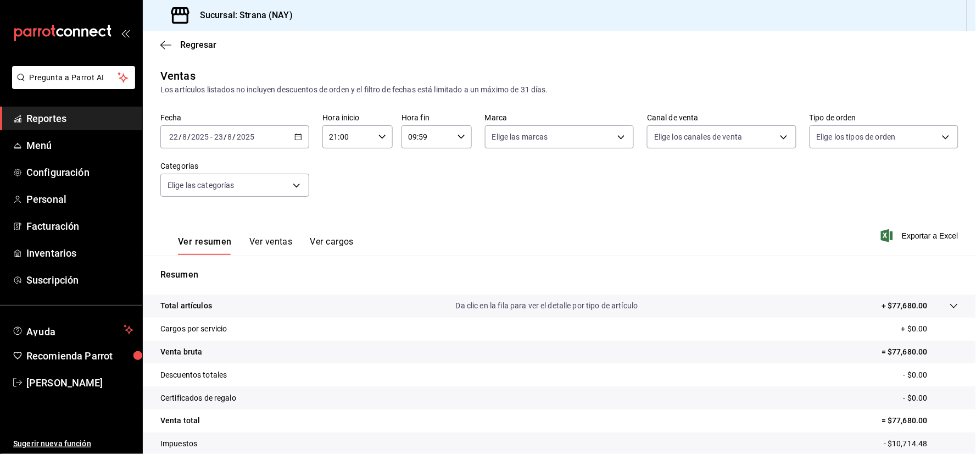
scroll to position [73, 0]
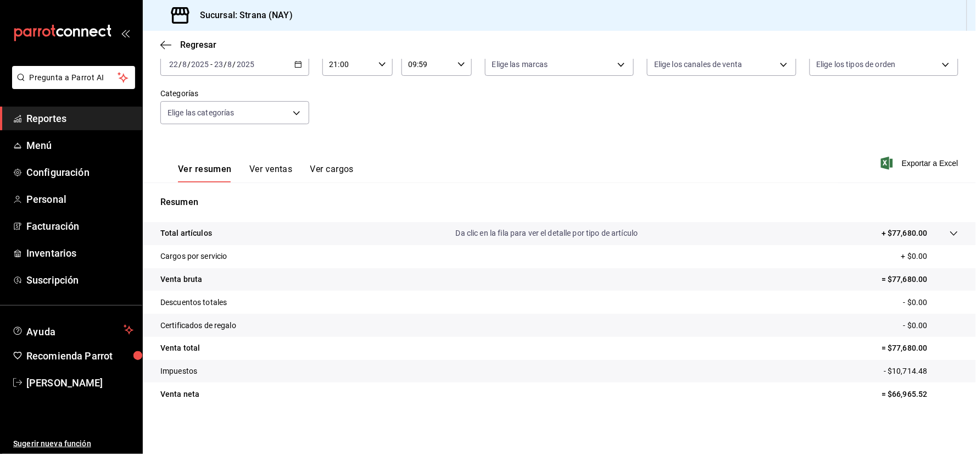
click at [950, 236] on icon at bounding box center [954, 233] width 9 height 9
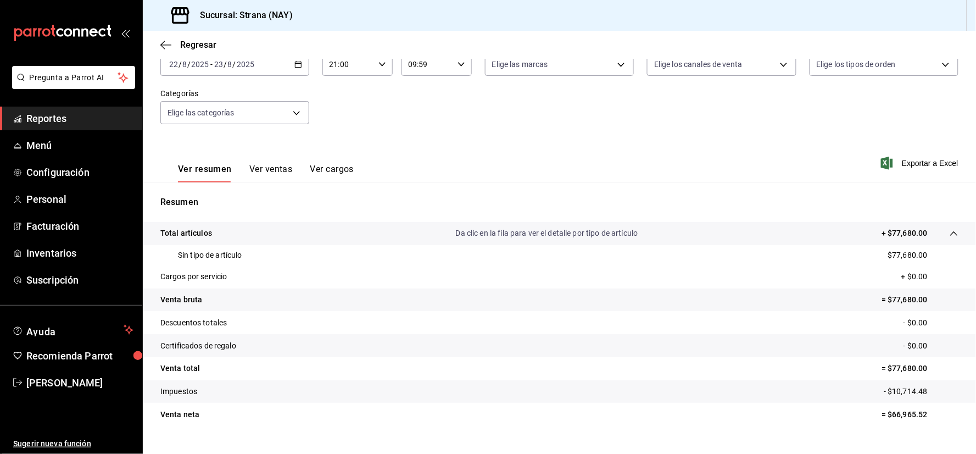
click at [295, 66] on icon "button" at bounding box center [299, 64] width 8 height 8
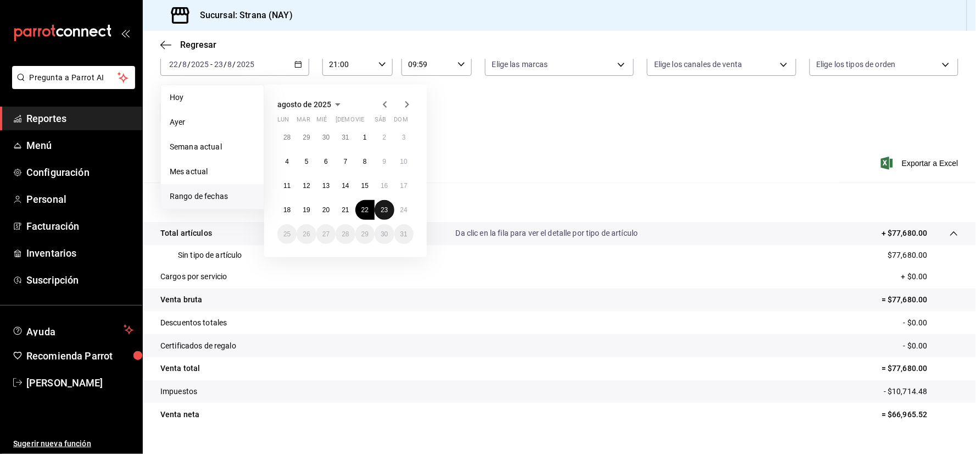
click at [388, 207] on button "23" at bounding box center [384, 210] width 19 height 20
click at [403, 209] on abbr "24" at bounding box center [404, 210] width 7 height 8
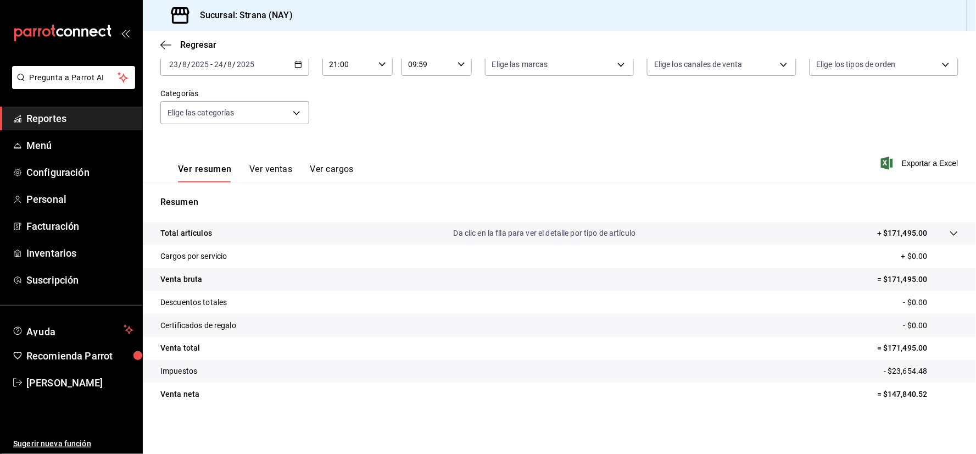
click at [950, 237] on icon at bounding box center [954, 233] width 9 height 9
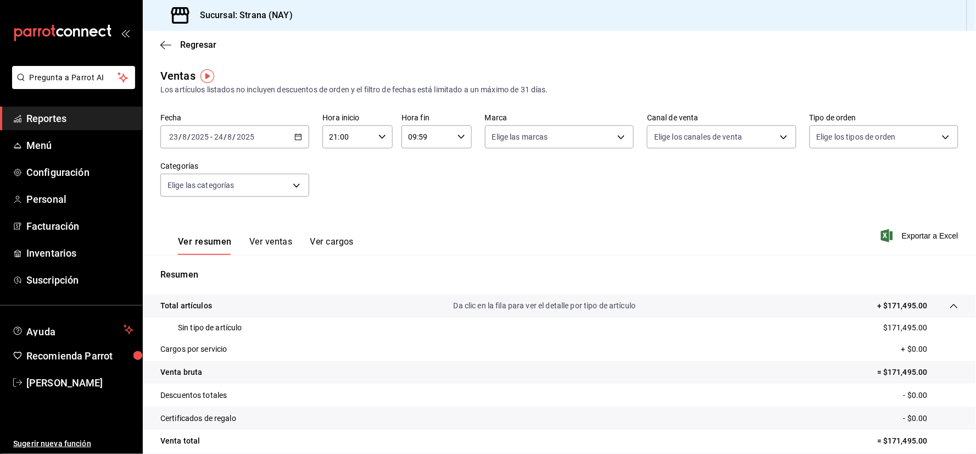
click at [299, 135] on \(Stroke\) "button" at bounding box center [298, 137] width 7 height 6
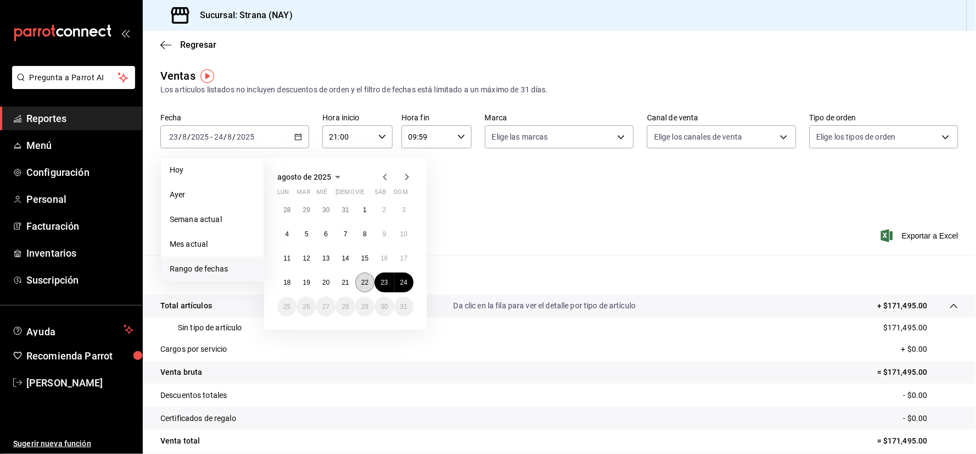
click at [366, 289] on button "22" at bounding box center [365, 283] width 19 height 20
click at [402, 286] on button "24" at bounding box center [404, 283] width 19 height 20
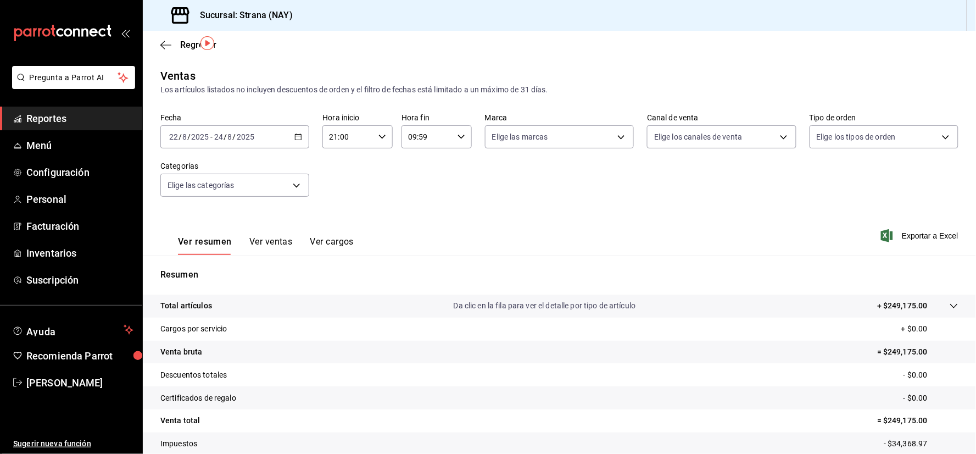
scroll to position [73, 0]
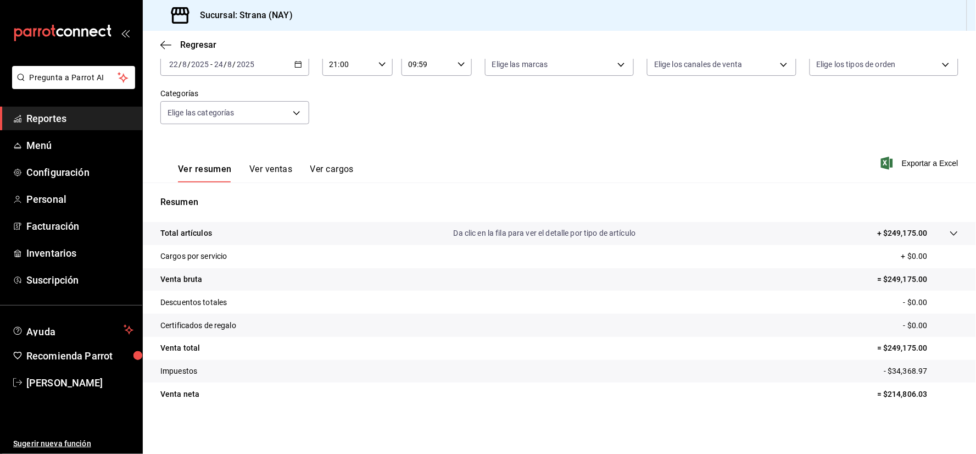
click at [946, 239] on div at bounding box center [943, 233] width 31 height 12
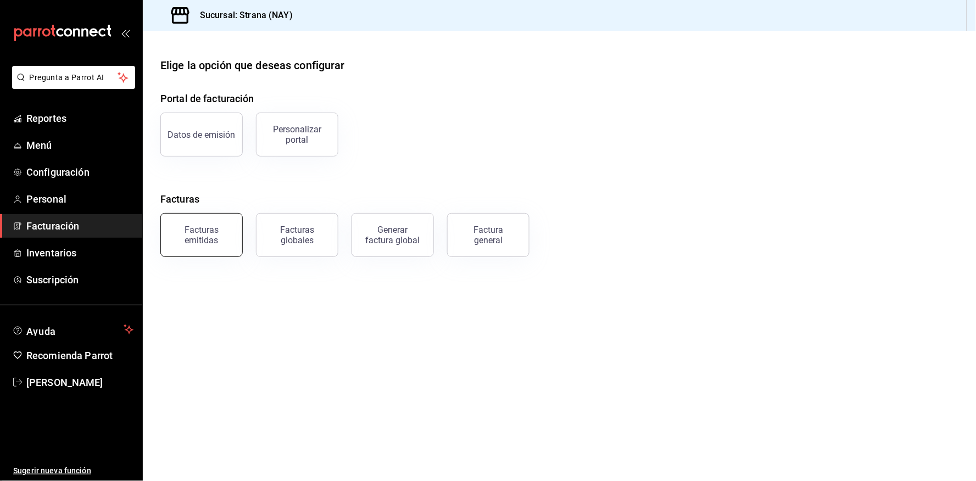
click at [215, 231] on div "Facturas emitidas" at bounding box center [202, 235] width 68 height 21
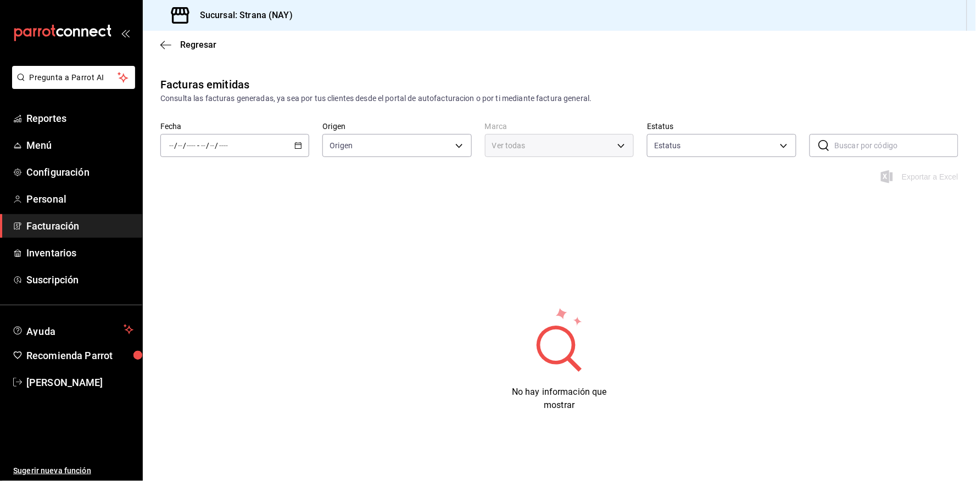
type input "ORDER_INVOICE,GENERAL_INVOICE"
type input "ACTIVE,PENDING_CANCELLATION,CANCELLED,PRE_CANCELLED"
type input "1366c34a-4c58-44fc-8a92-4aa19c38de20"
click at [295, 145] on icon "button" at bounding box center [299, 146] width 8 height 8
click at [216, 256] on span "Mes actual" at bounding box center [212, 253] width 85 height 12
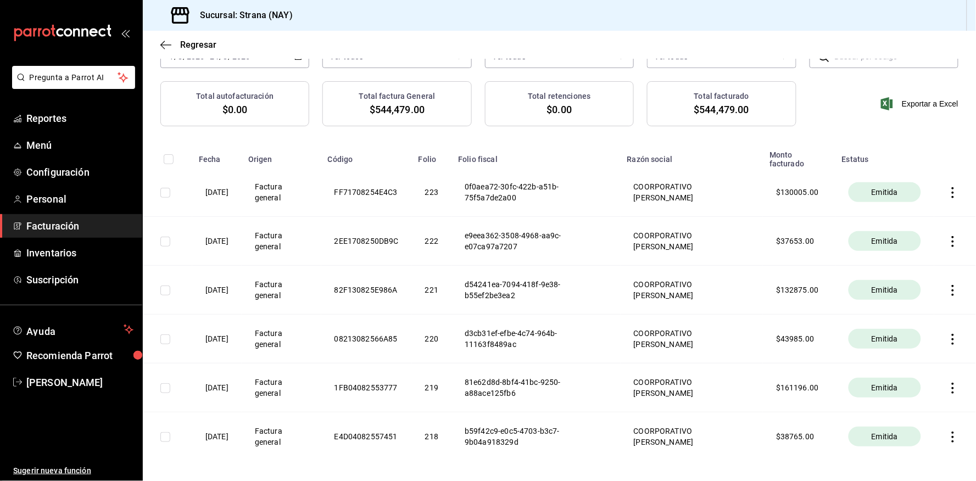
scroll to position [90, 0]
